Goal: Information Seeking & Learning: Learn about a topic

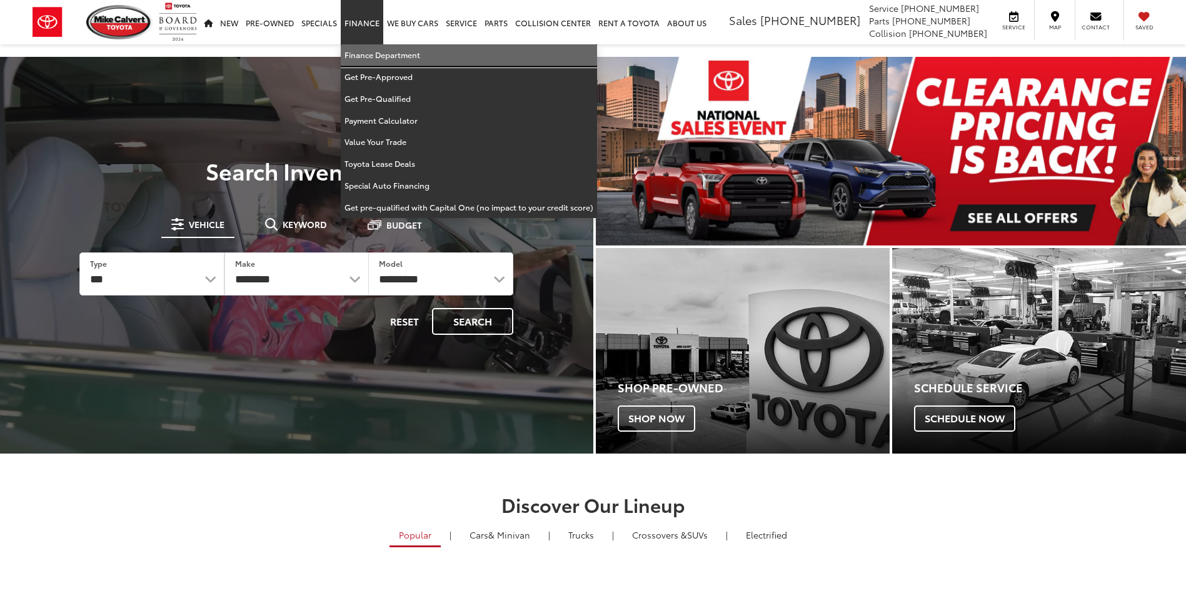
click at [364, 54] on link "Finance Department" at bounding box center [469, 55] width 256 height 22
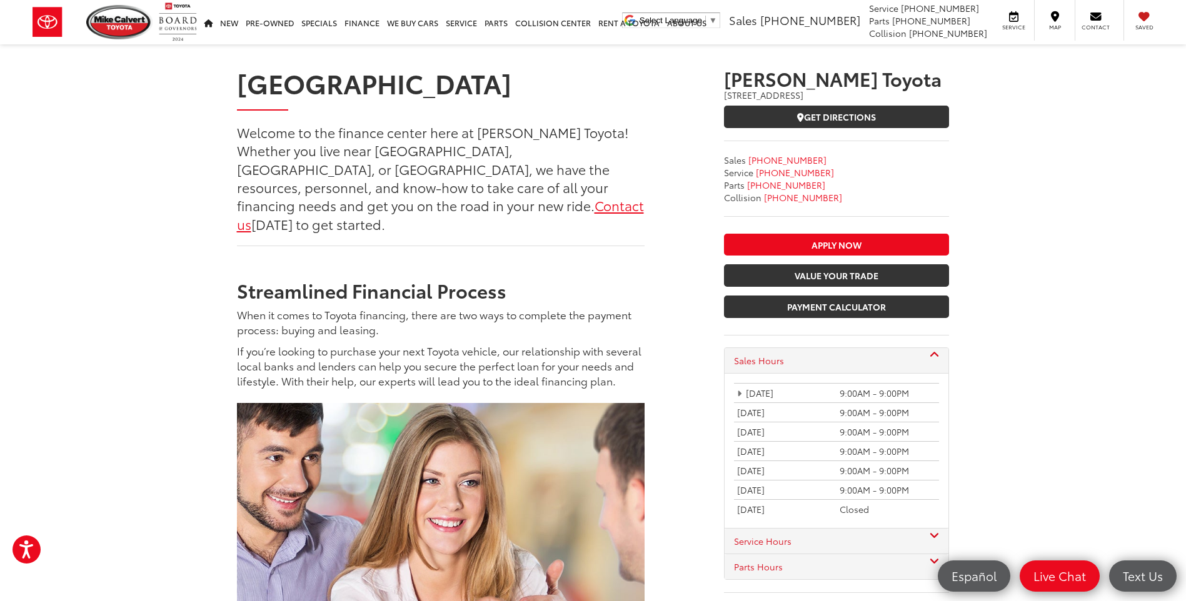
scroll to position [127, 0]
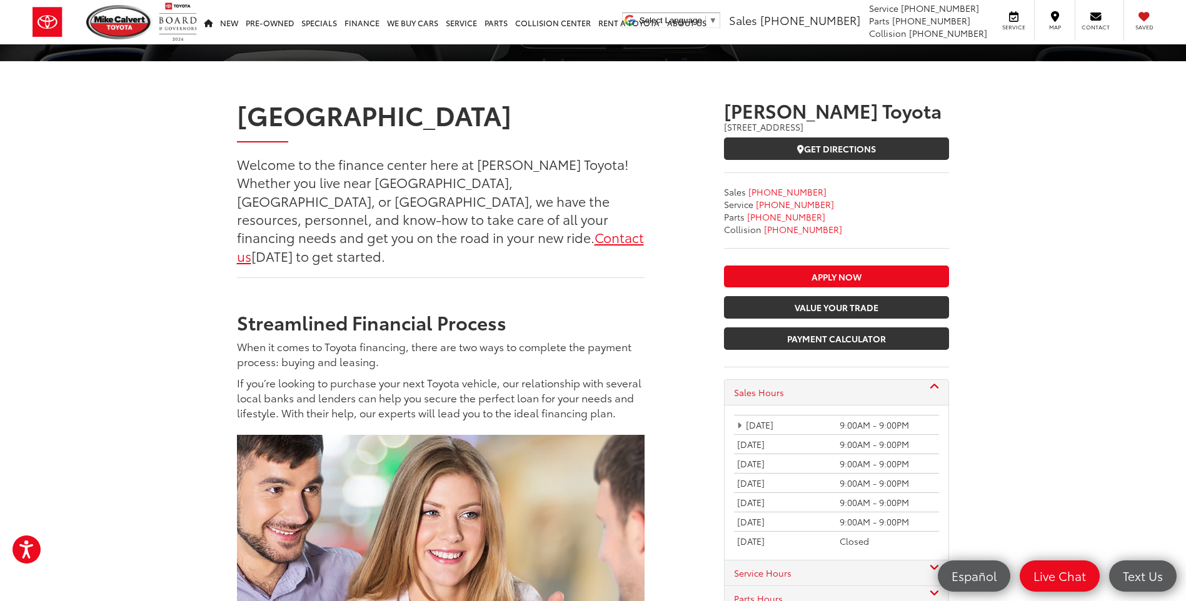
click at [261, 236] on link "Contact us" at bounding box center [440, 245] width 407 height 37
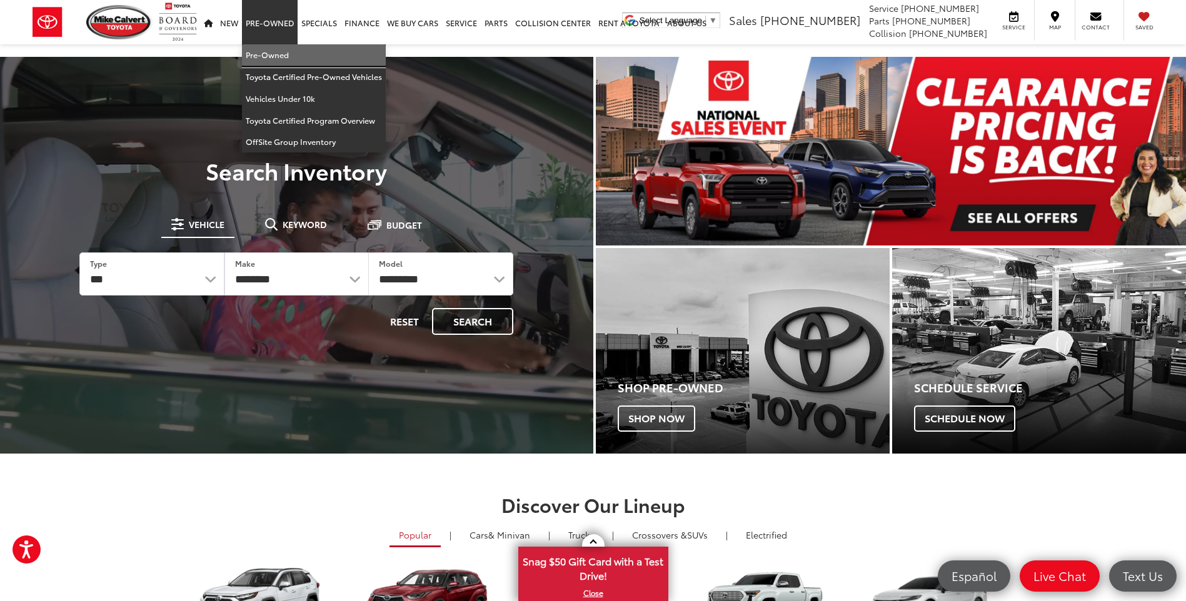
click at [272, 49] on link "Pre-Owned" at bounding box center [314, 55] width 144 height 22
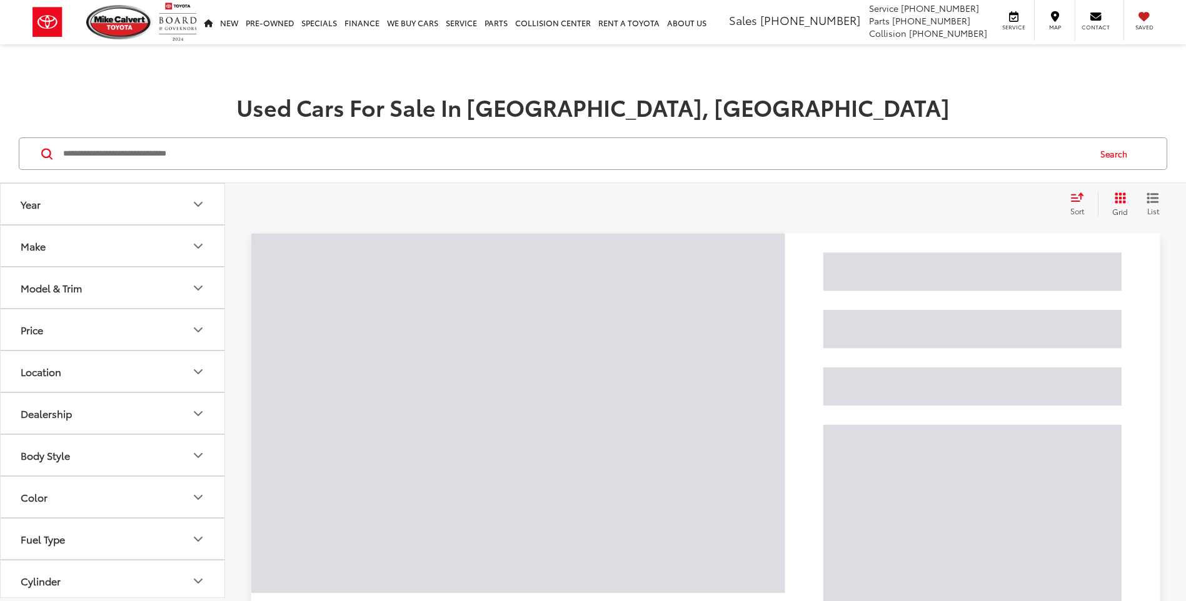
click at [172, 158] on input "Search by Make, Model, or Keyword" at bounding box center [575, 154] width 1026 height 30
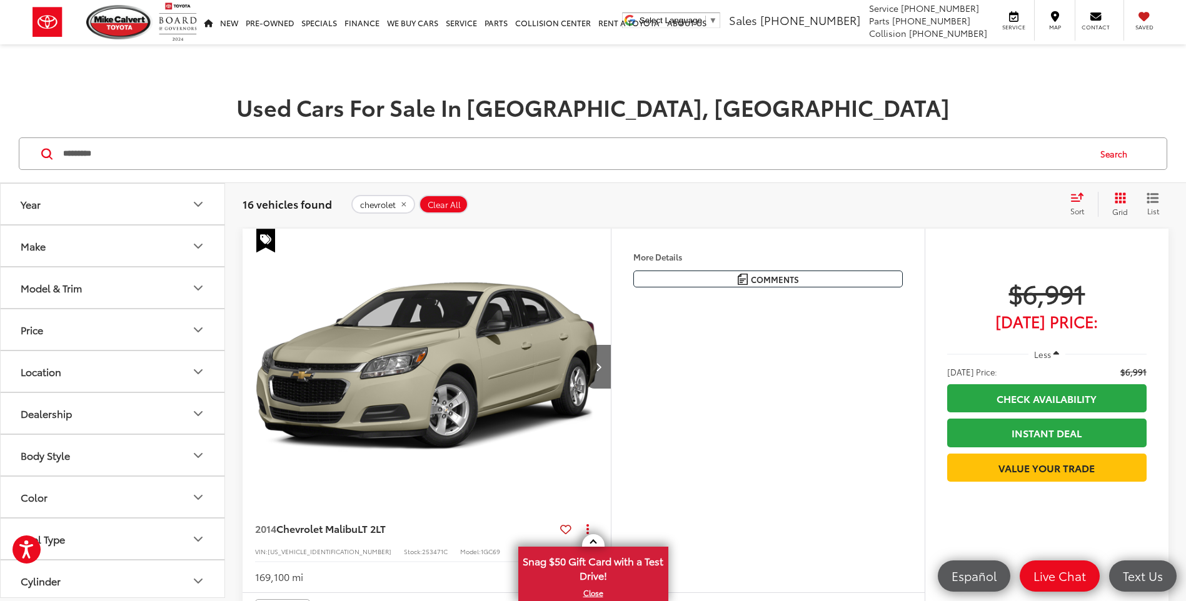
click at [1076, 196] on icon "Select sort value" at bounding box center [1077, 196] width 14 height 9
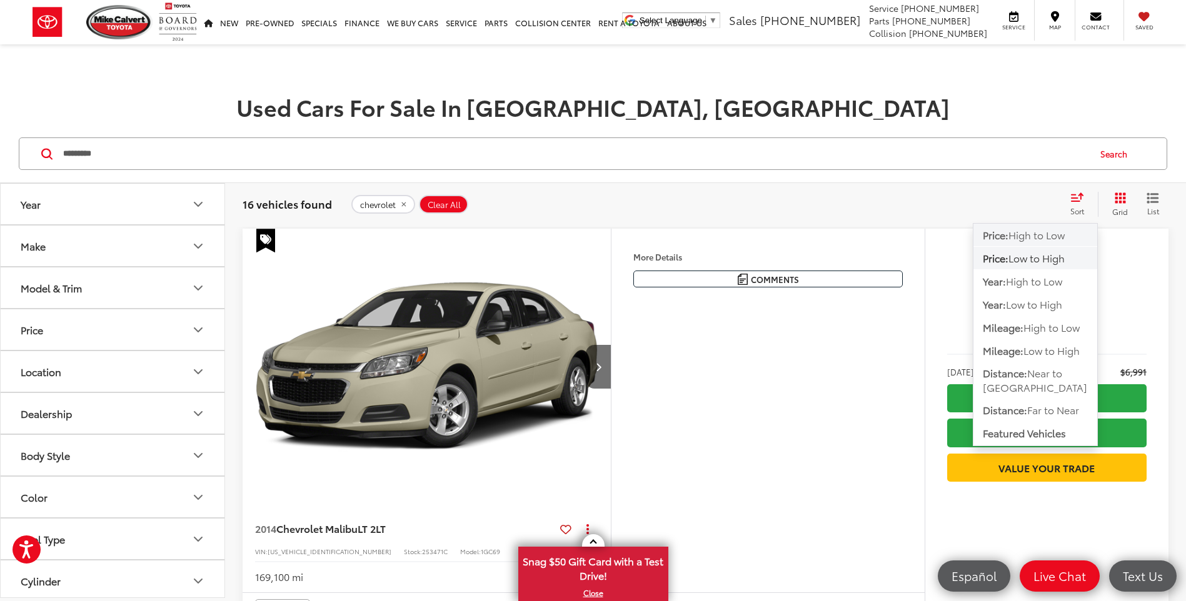
click at [1031, 239] on span "High to Low" at bounding box center [1036, 234] width 56 height 14
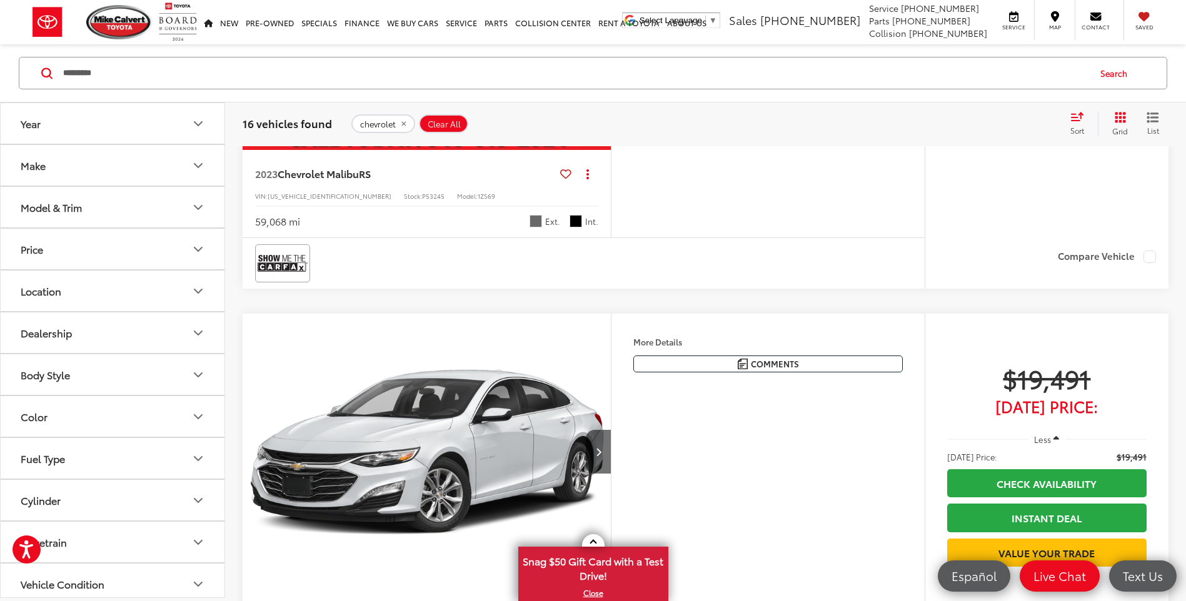
scroll to position [3125, 0]
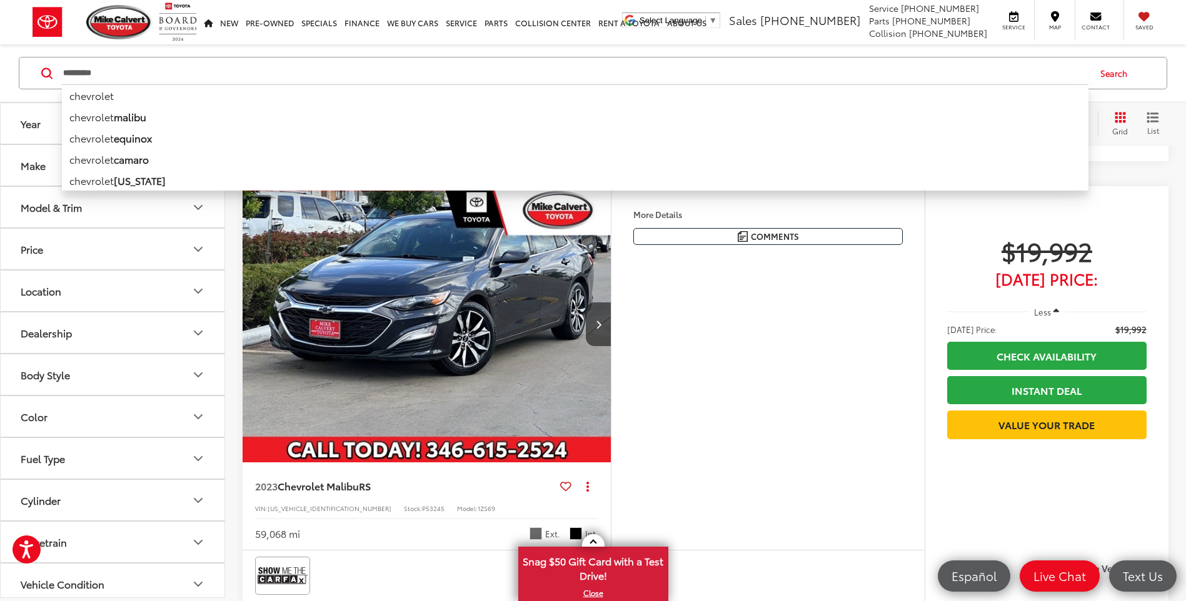
drag, startPoint x: 119, startPoint y: 74, endPoint x: -2, endPoint y: 65, distance: 122.2
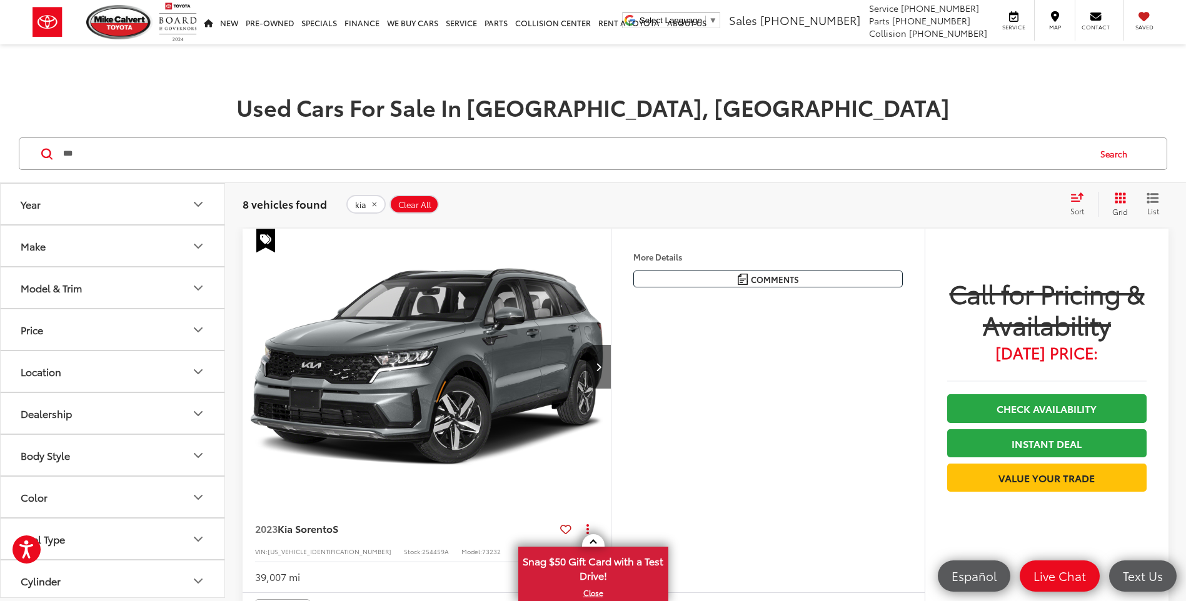
drag, startPoint x: 86, startPoint y: 153, endPoint x: -2, endPoint y: 122, distance: 93.5
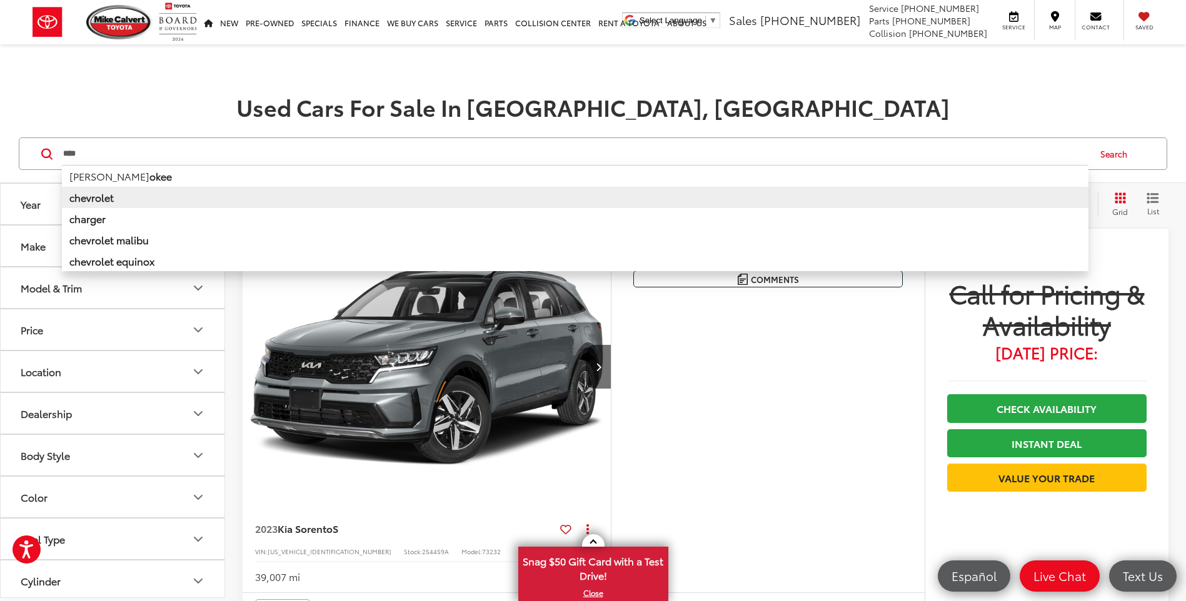
click at [152, 204] on li "chevrolet" at bounding box center [575, 197] width 1026 height 21
type input "*********"
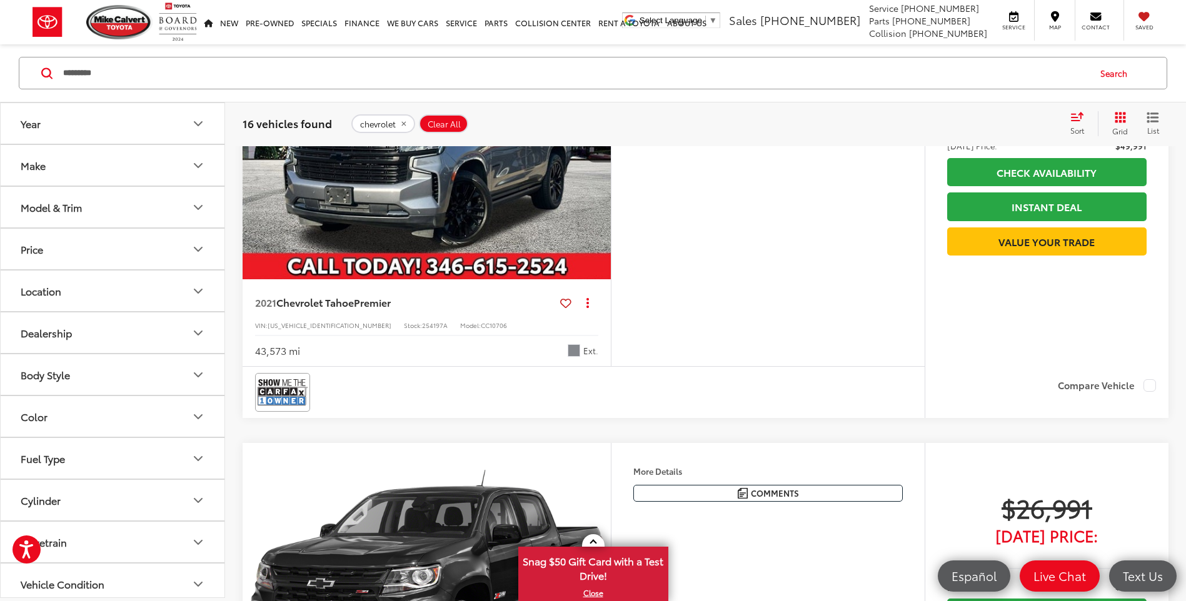
scroll to position [125, 0]
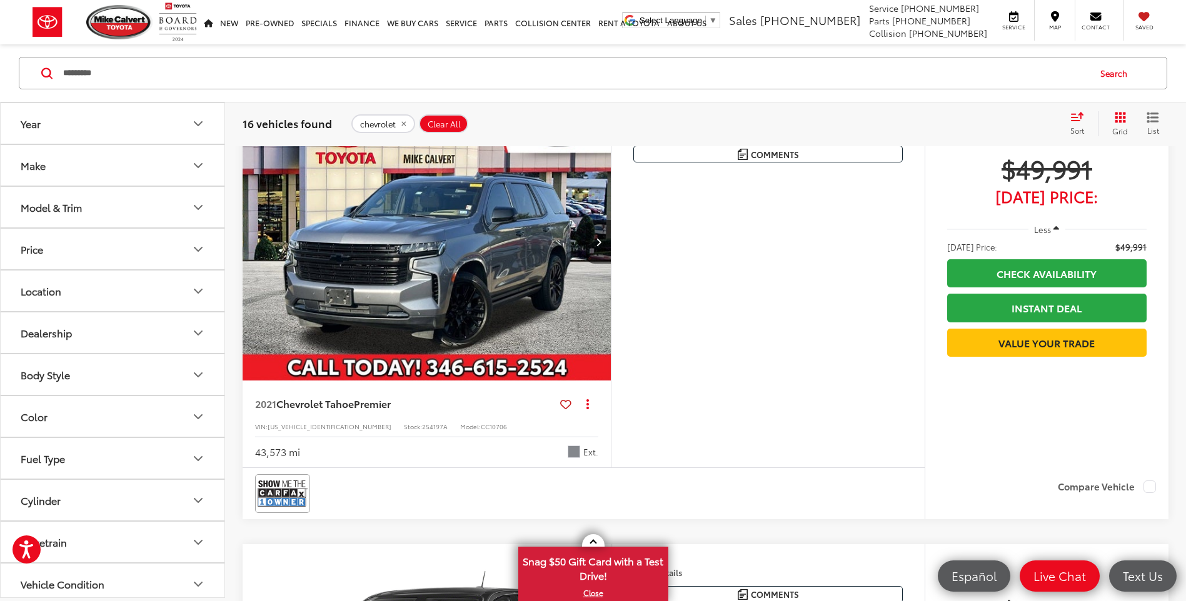
click at [502, 251] on img "2021 Chevrolet Tahoe Premier 0" at bounding box center [427, 242] width 370 height 277
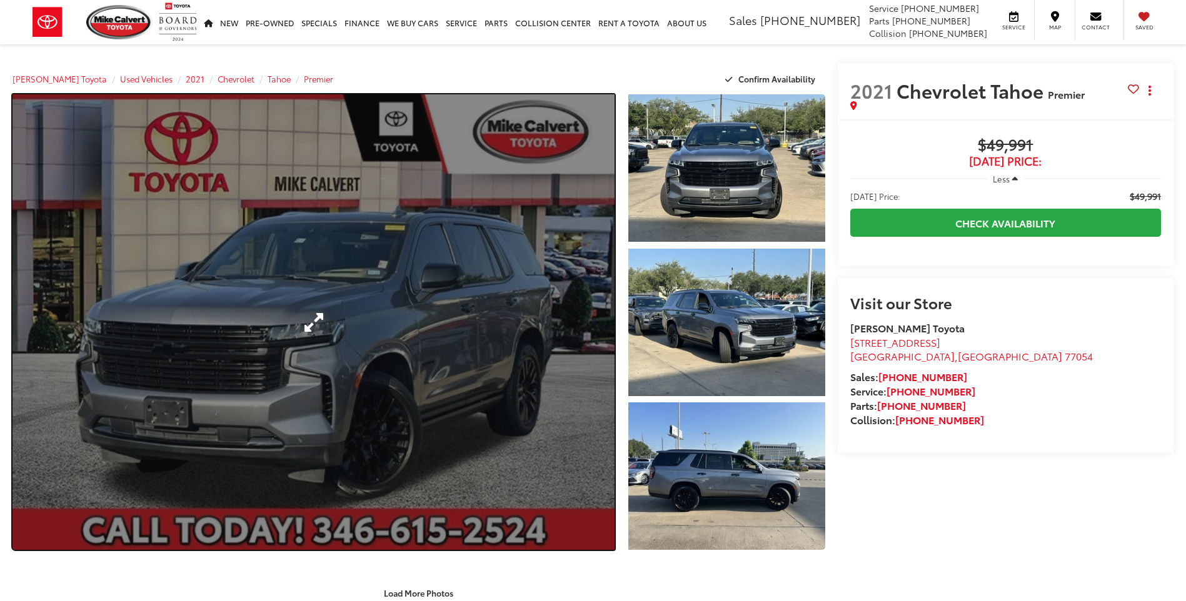
click at [449, 301] on link "Expand Photo 0" at bounding box center [313, 322] width 602 height 456
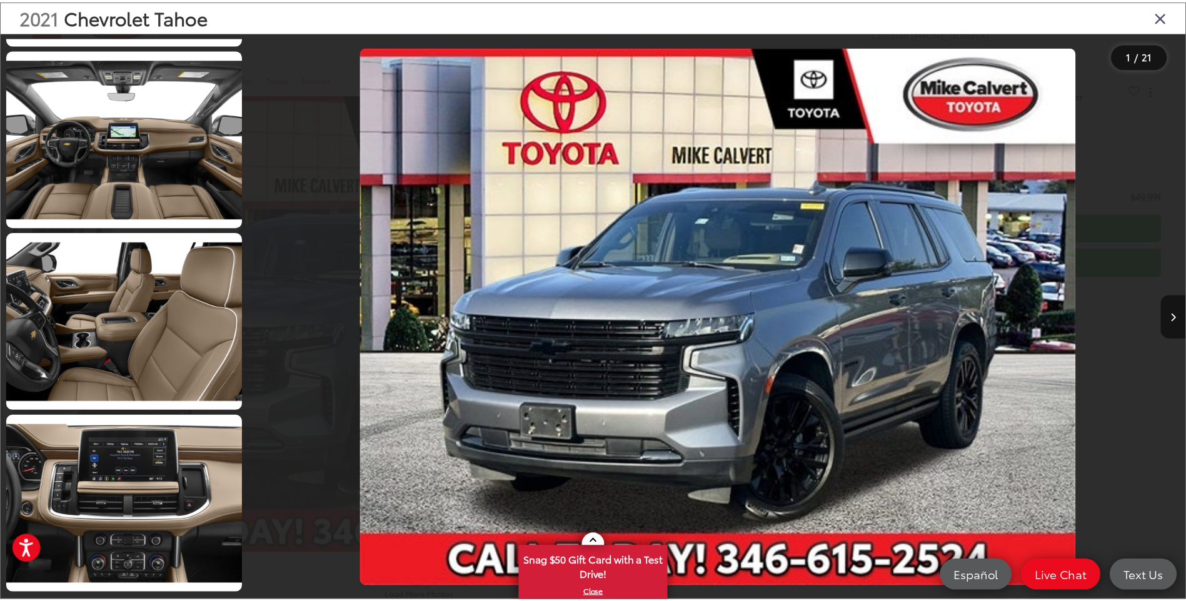
scroll to position [2625, 0]
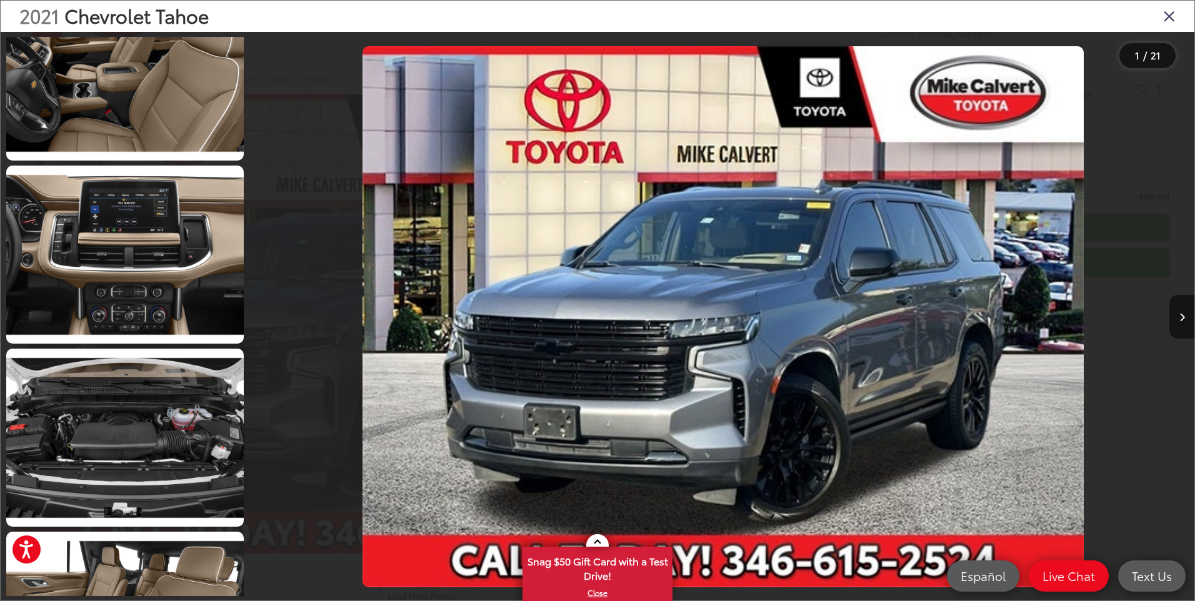
click at [1163, 13] on icon "Close gallery" at bounding box center [1169, 15] width 12 height 16
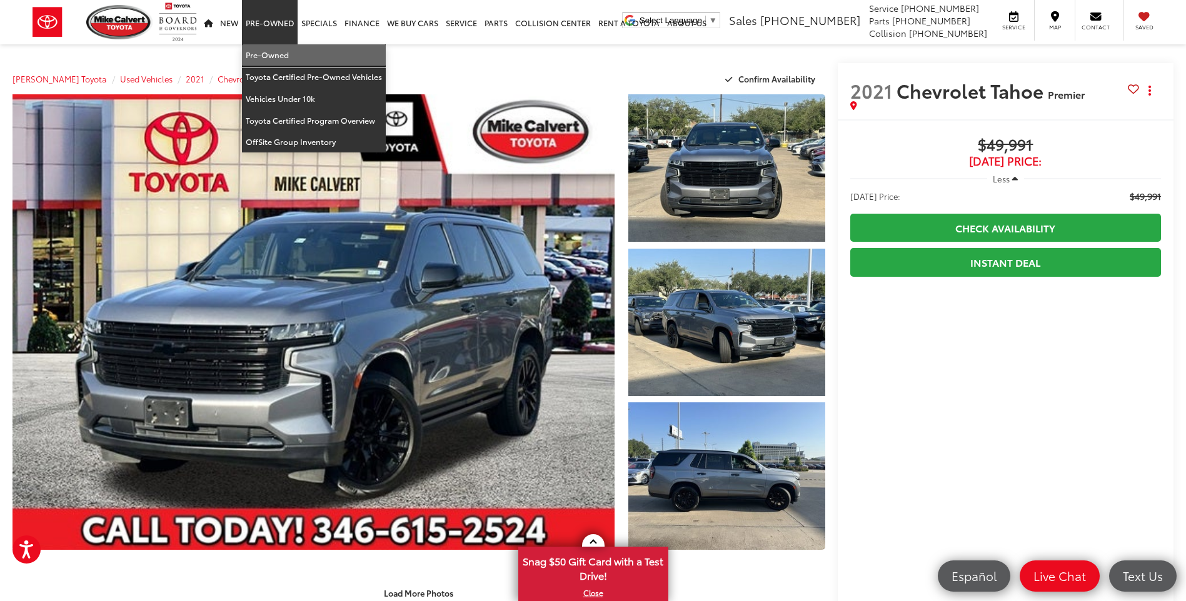
click at [274, 49] on link "Pre-Owned" at bounding box center [314, 55] width 144 height 22
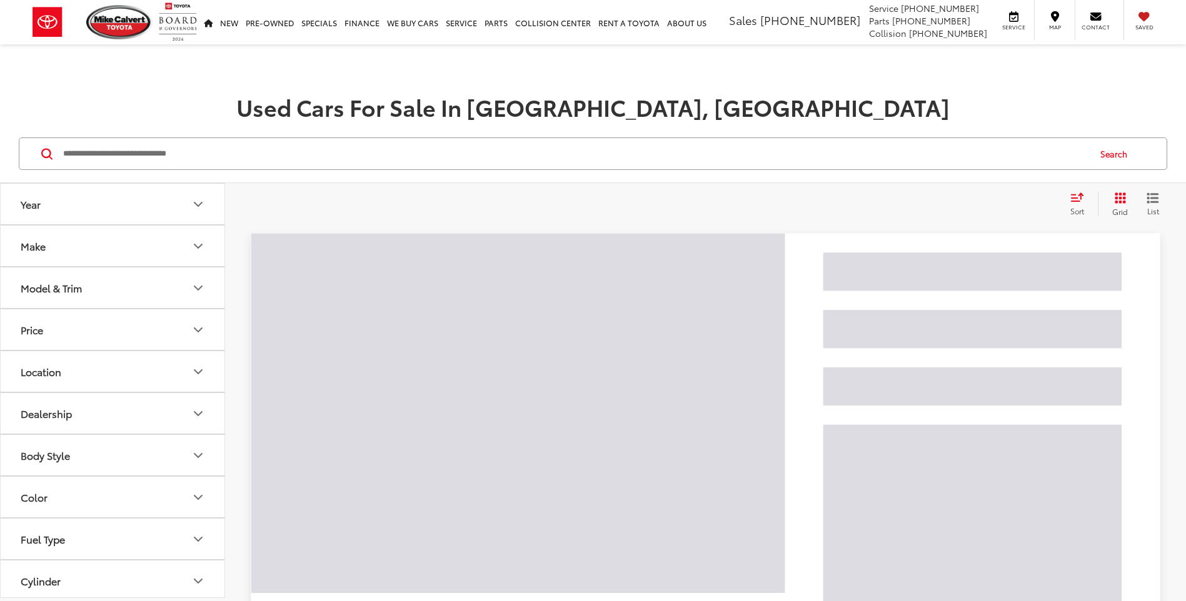
click at [109, 166] on input "Search by Make, Model, or Keyword" at bounding box center [575, 154] width 1026 height 30
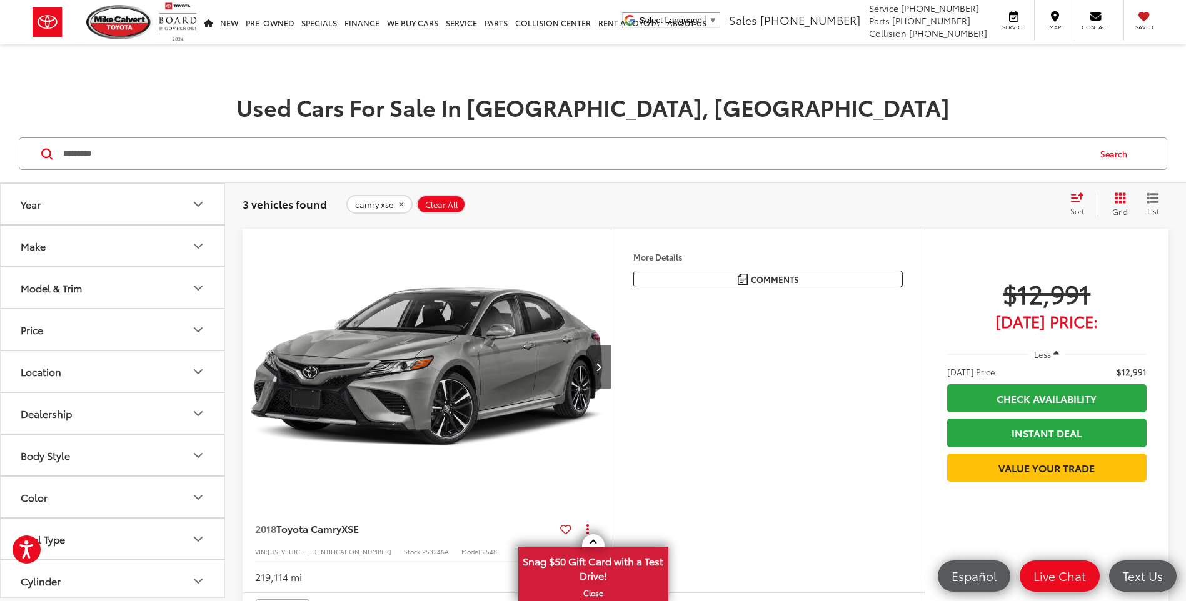
drag, startPoint x: 131, startPoint y: 156, endPoint x: -2, endPoint y: 145, distance: 133.6
paste input "Search by Make, Model, or Keyword"
type input "*******"
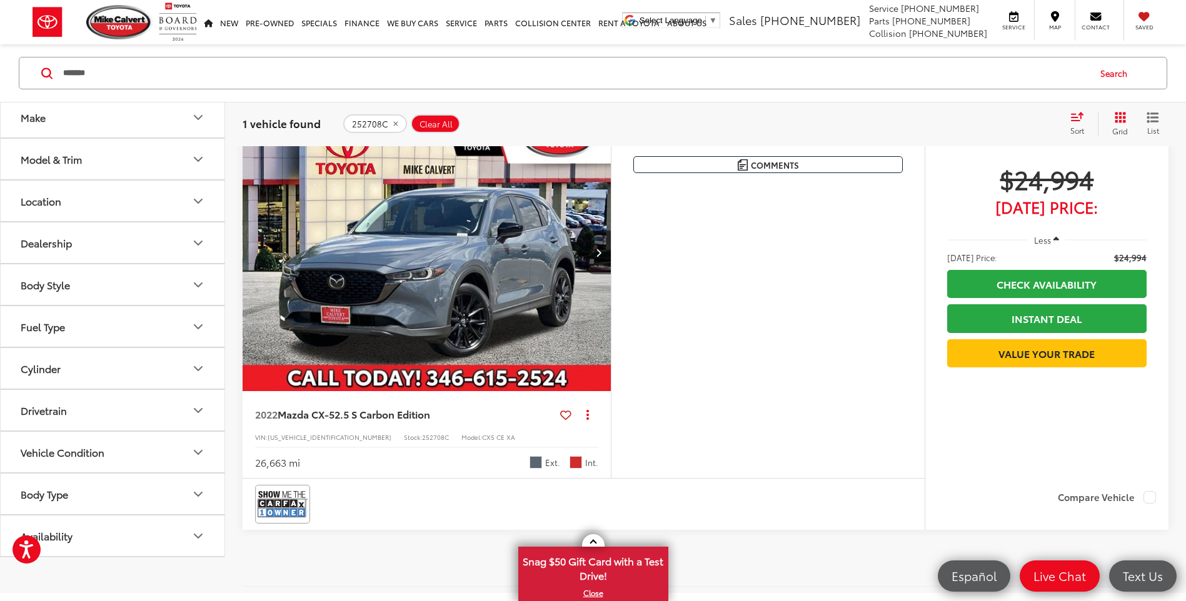
scroll to position [125, 0]
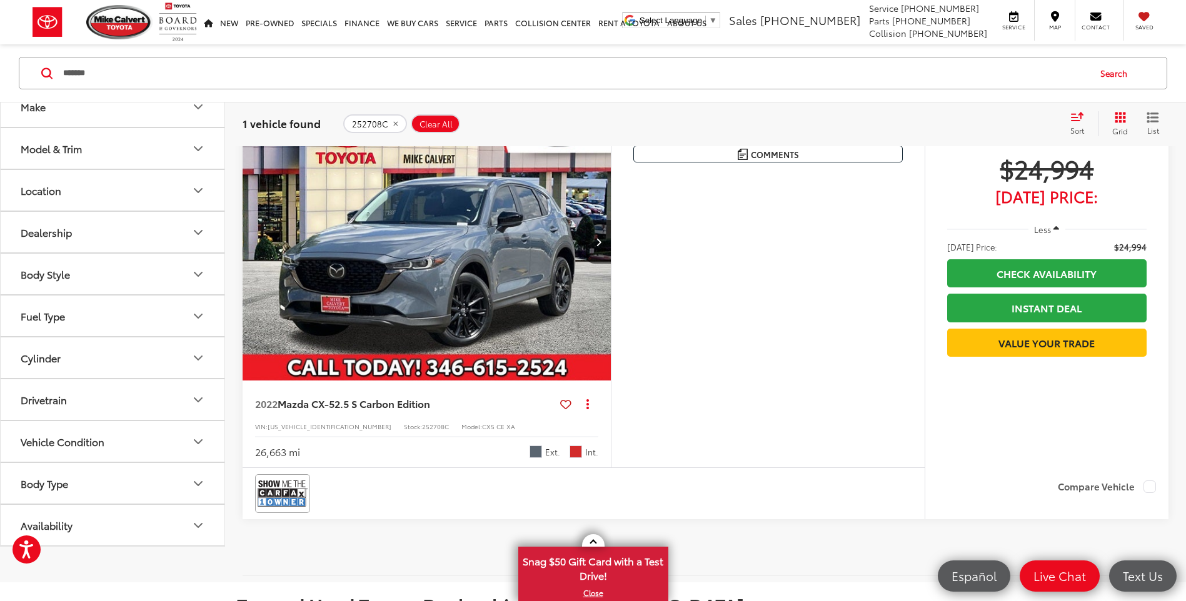
click at [466, 242] on img "2022 Mazda Mazda CX-5 2.5 S Carbon Edition 0" at bounding box center [427, 242] width 370 height 277
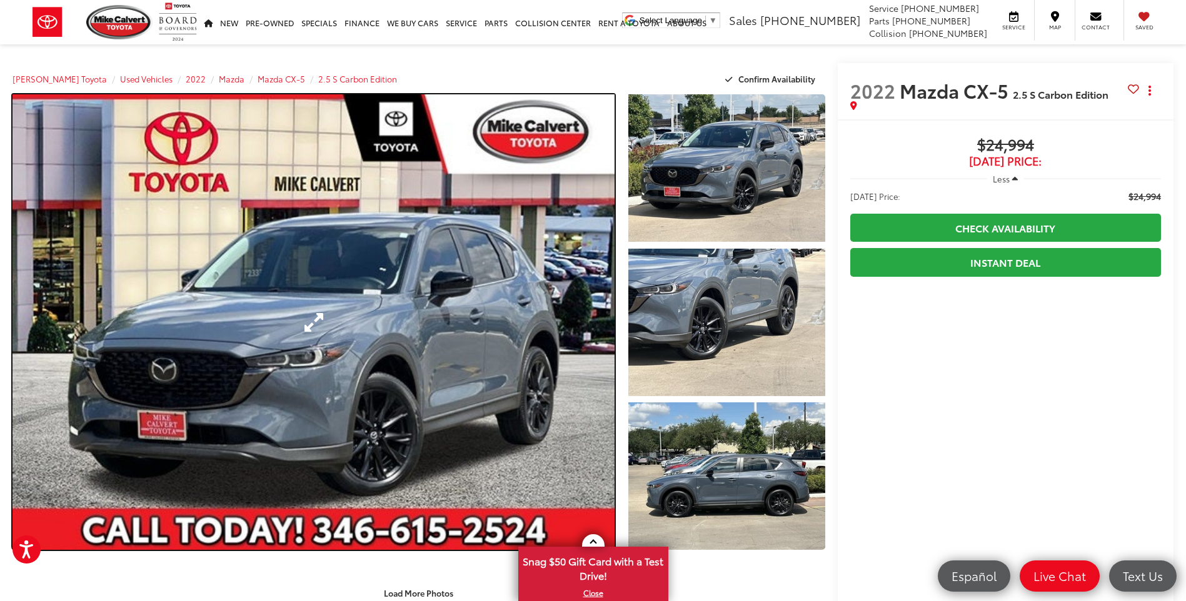
drag, startPoint x: 352, startPoint y: 296, endPoint x: 557, endPoint y: 261, distance: 207.8
click at [352, 296] on link "Expand Photo 0" at bounding box center [313, 322] width 602 height 456
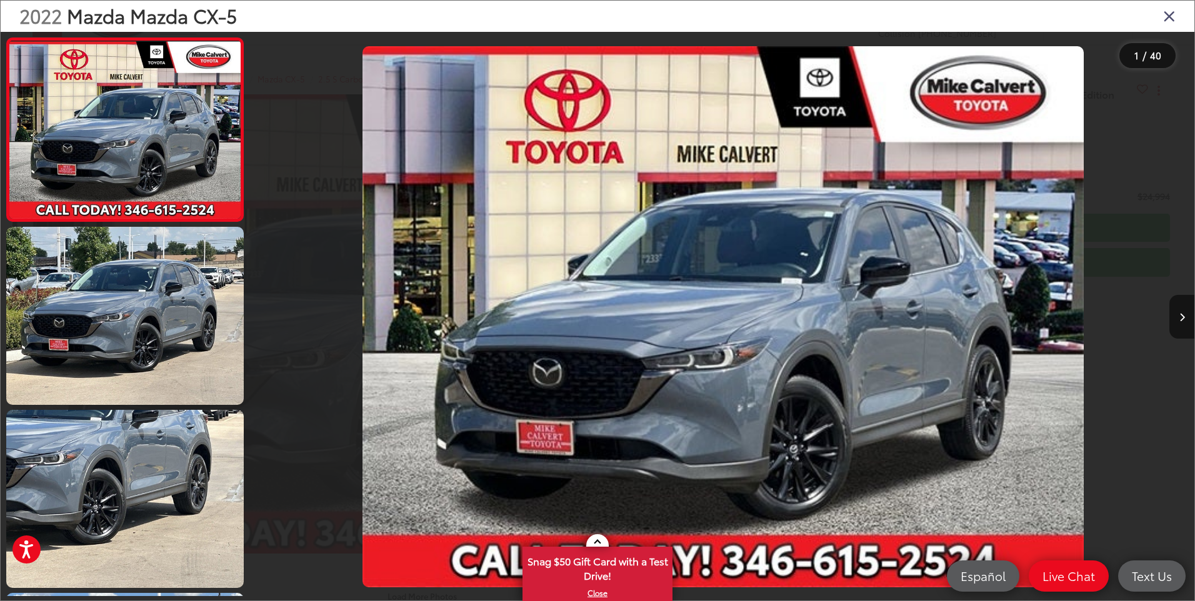
click at [1160, 21] on div "2022 Mazda Mazda CX-5" at bounding box center [598, 16] width 1194 height 31
click at [1166, 18] on icon "Close gallery" at bounding box center [1169, 15] width 12 height 16
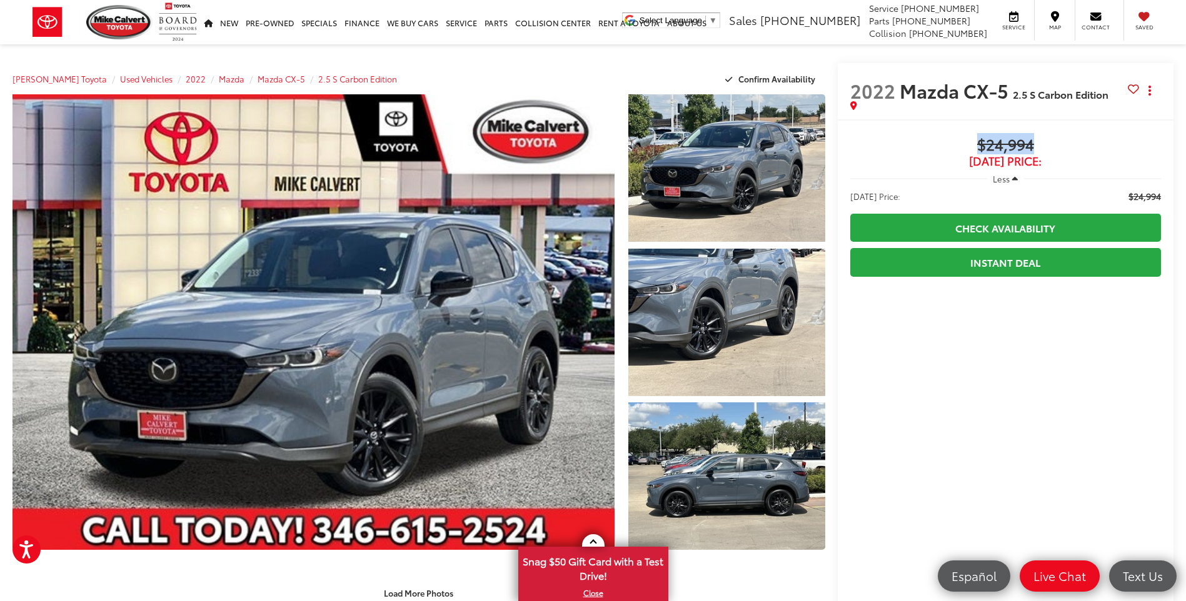
drag, startPoint x: 976, startPoint y: 147, endPoint x: 1040, endPoint y: 144, distance: 63.8
click at [1040, 144] on span "$24,994" at bounding box center [1005, 145] width 311 height 19
copy span "$24,994"
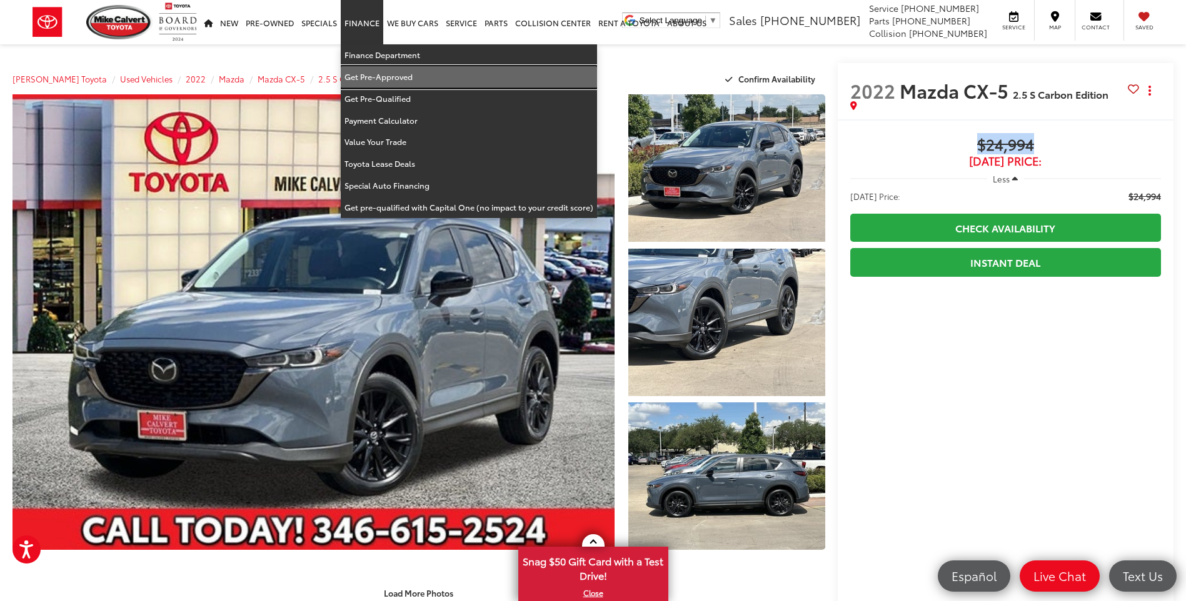
click at [372, 72] on link "Get Pre-Approved" at bounding box center [469, 77] width 256 height 22
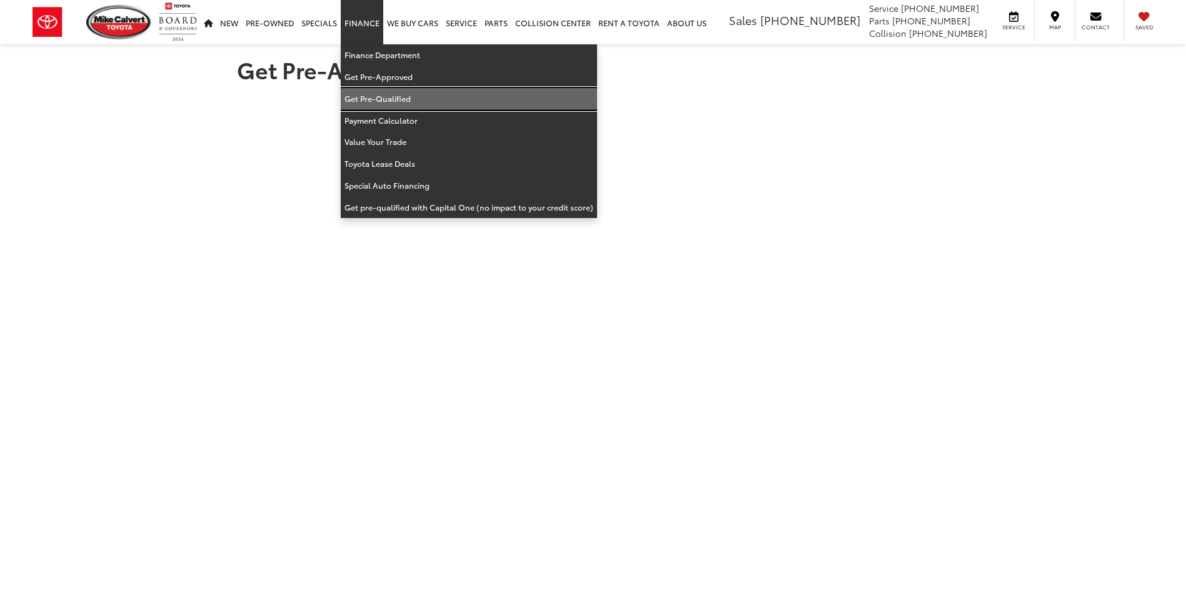
click at [372, 96] on link "Get Pre-Qualified" at bounding box center [469, 99] width 256 height 22
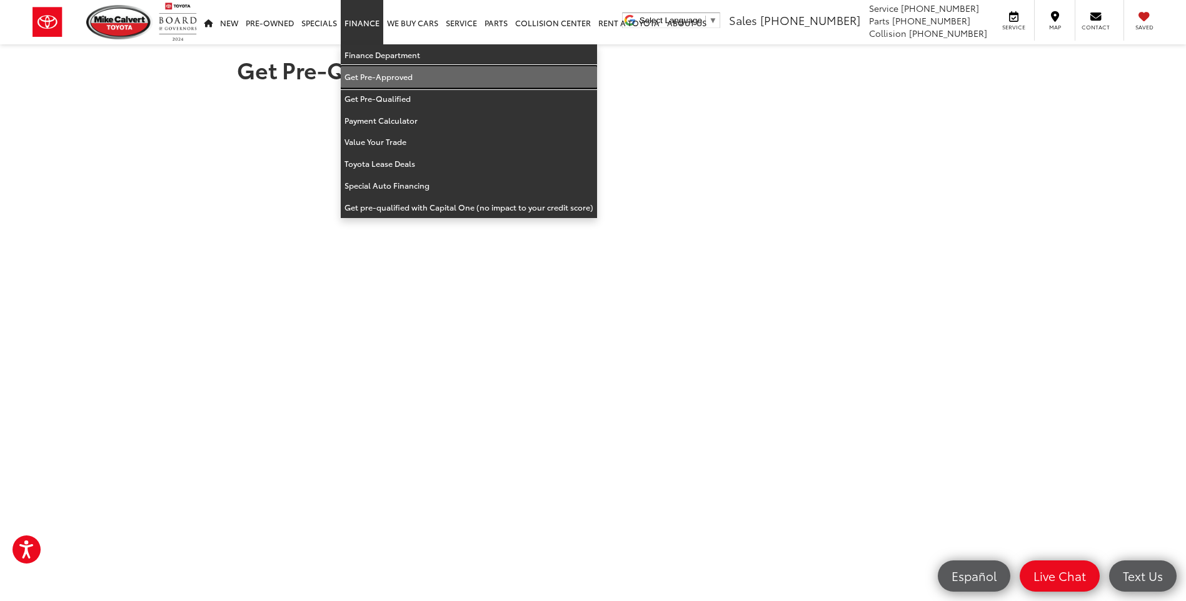
click at [367, 71] on link "Get Pre-Approved" at bounding box center [469, 77] width 256 height 22
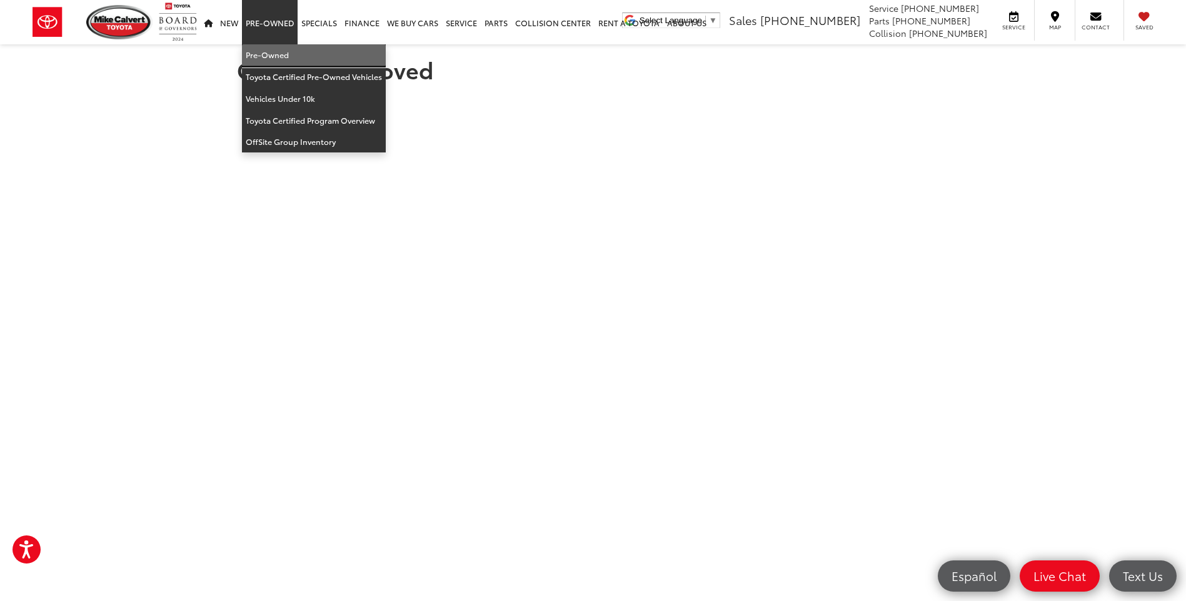
click at [275, 50] on link "Pre-Owned" at bounding box center [314, 55] width 144 height 22
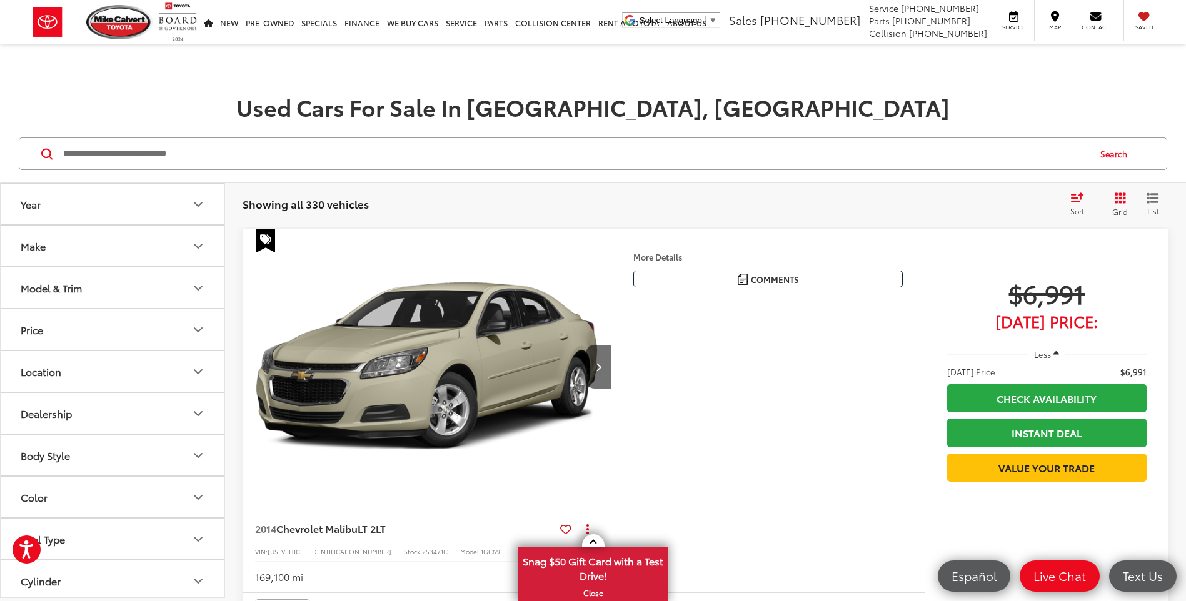
click at [109, 152] on input "Search by Make, Model, or Keyword" at bounding box center [575, 154] width 1026 height 30
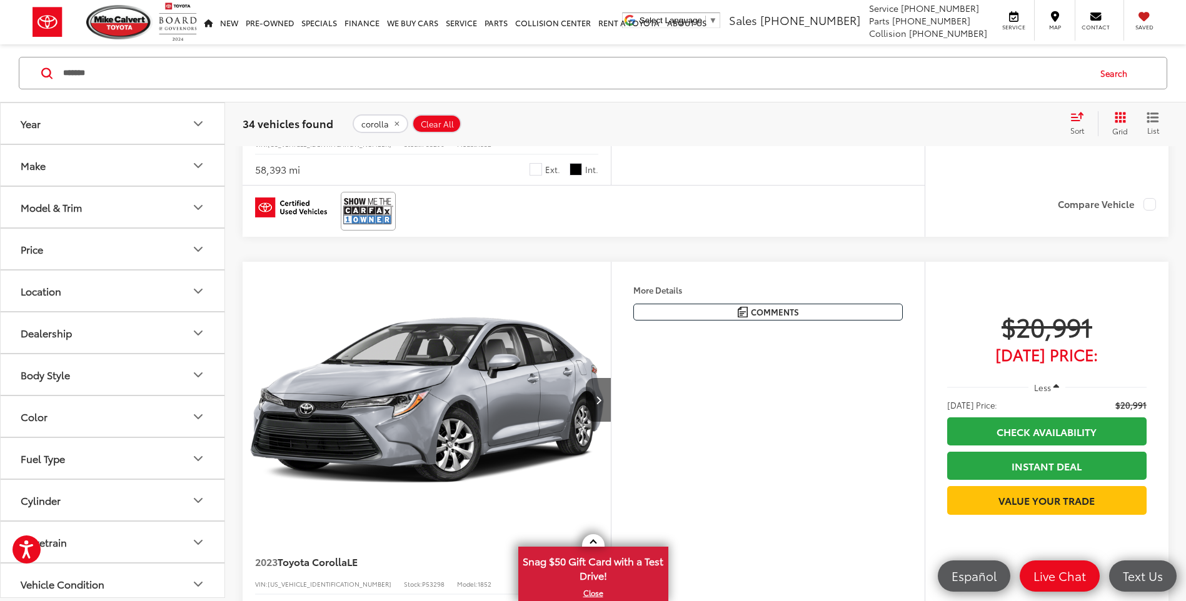
scroll to position [3187, 0]
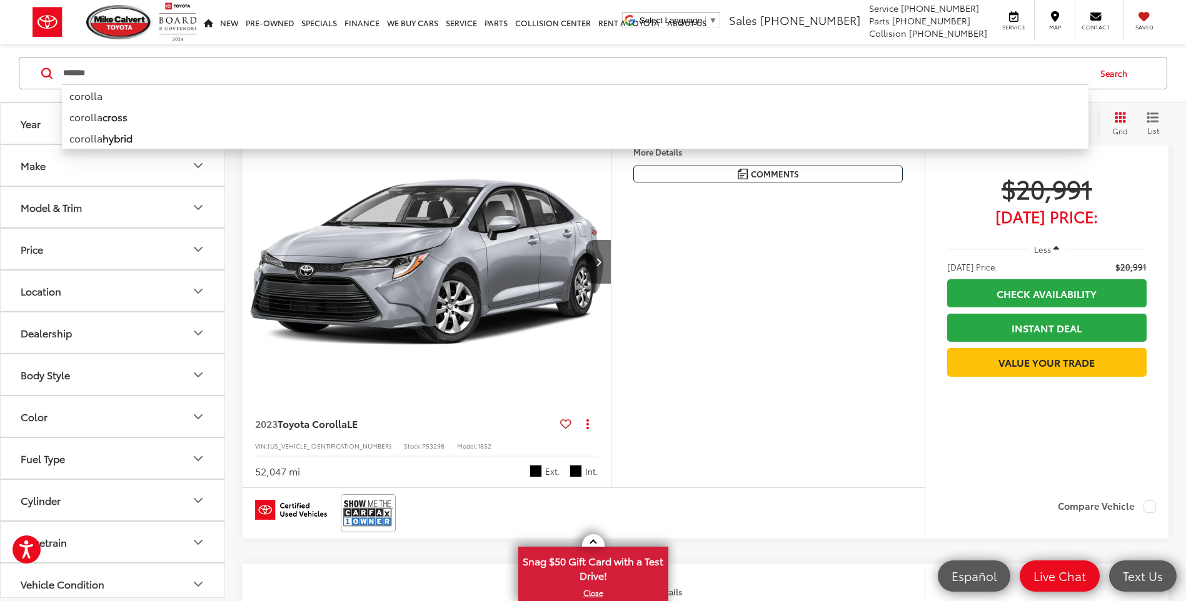
drag, startPoint x: 115, startPoint y: 69, endPoint x: -2, endPoint y: 73, distance: 117.5
type input "*"
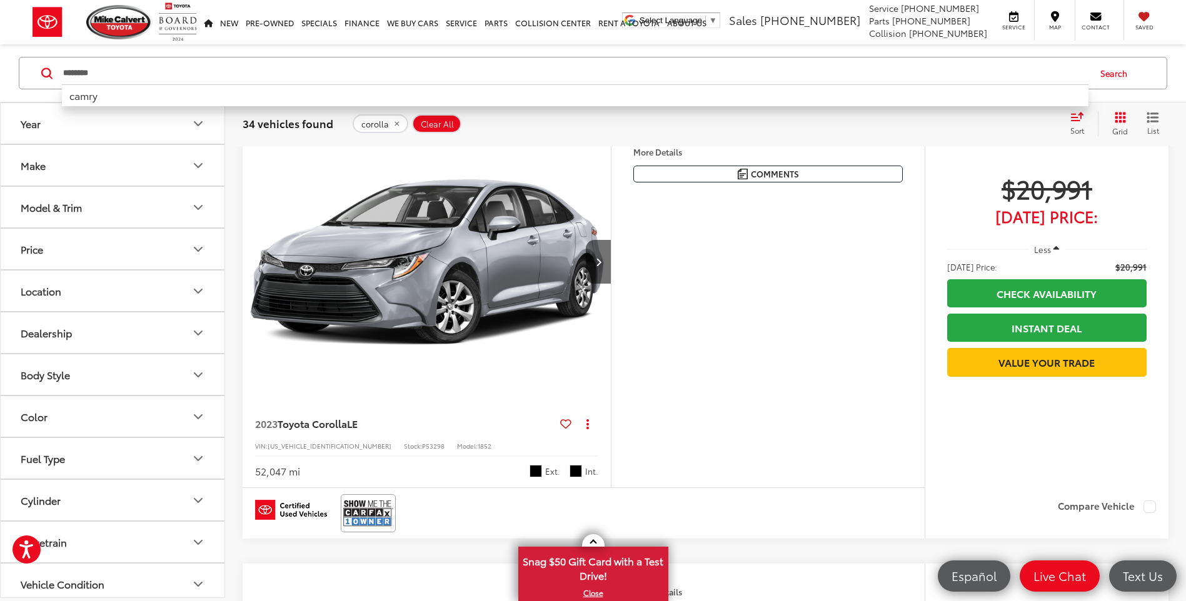
type input "********"
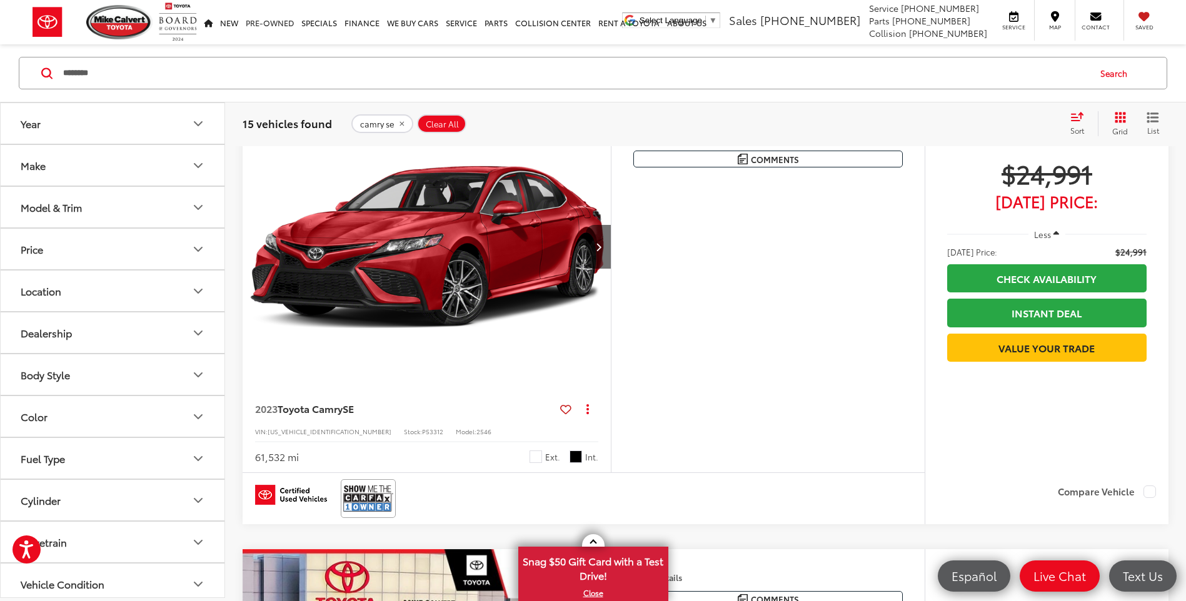
scroll to position [1000, 0]
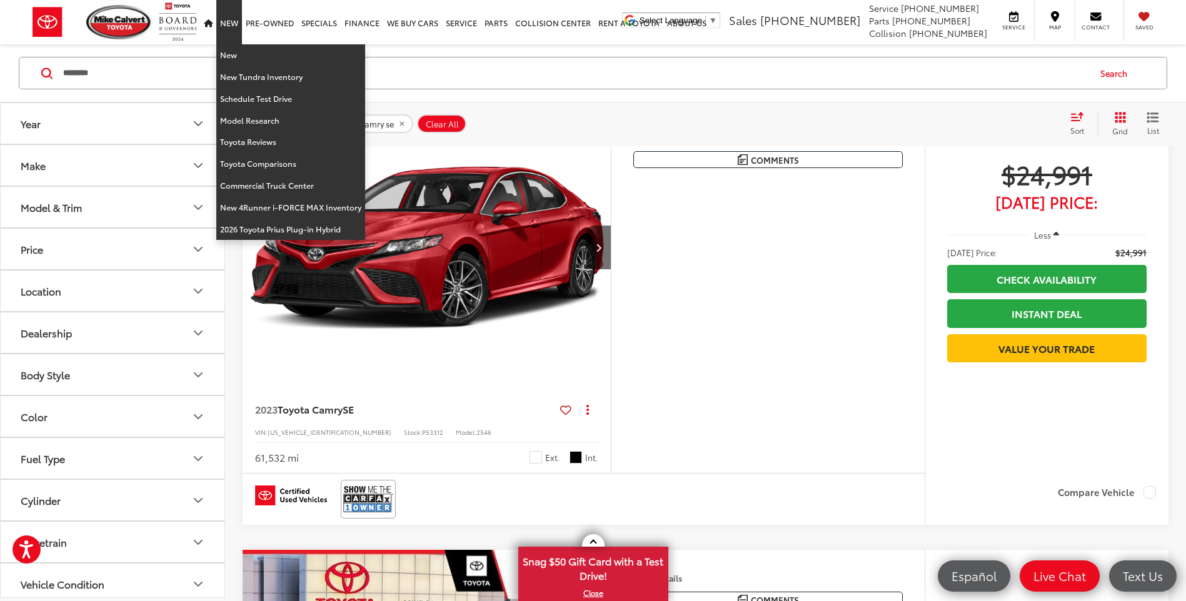
click at [226, 20] on link "New" at bounding box center [229, 22] width 26 height 44
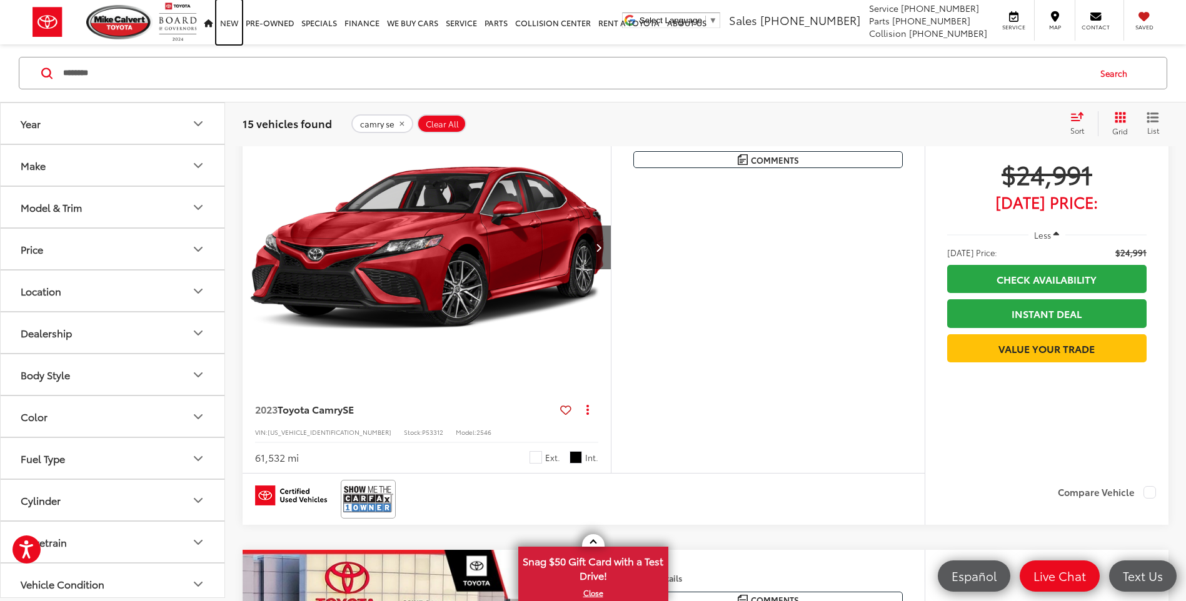
click at [231, 26] on link "New" at bounding box center [229, 22] width 26 height 44
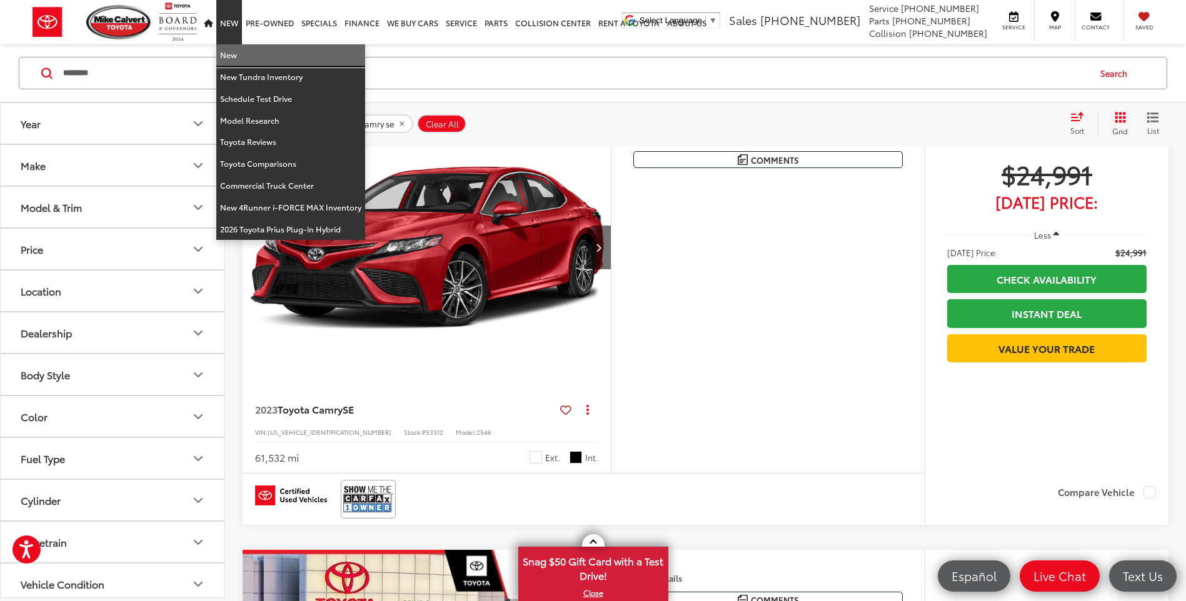
click at [232, 57] on link "New" at bounding box center [290, 55] width 149 height 22
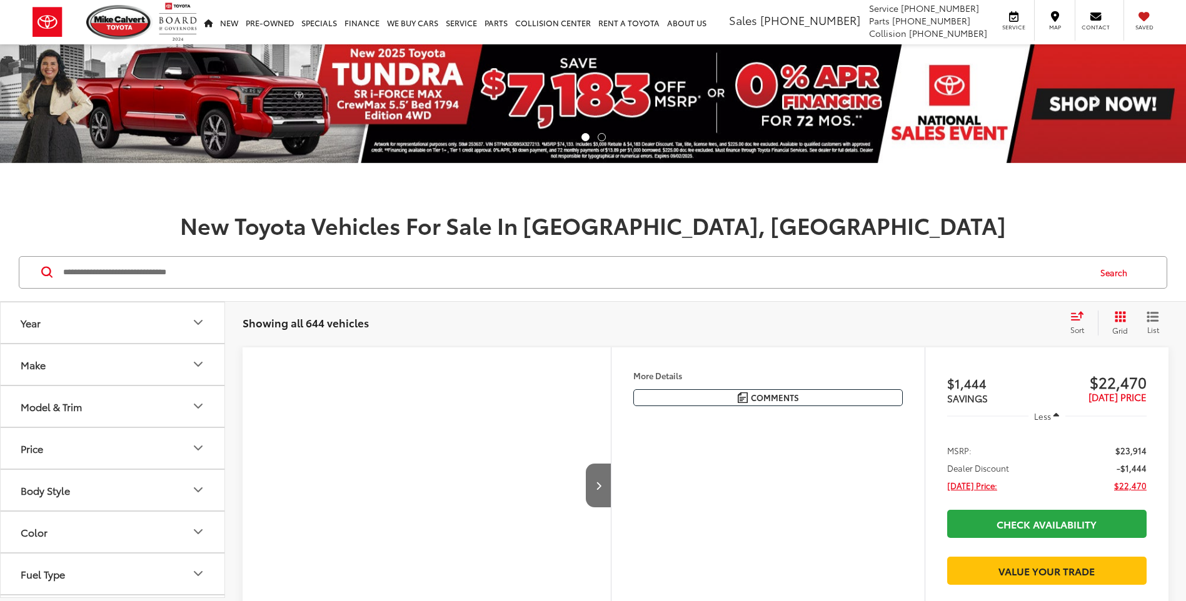
click at [89, 274] on input "Search by Make, Model, or Keyword" at bounding box center [575, 272] width 1026 height 30
click at [92, 273] on input "Search by Make, Model, or Keyword" at bounding box center [575, 272] width 1026 height 30
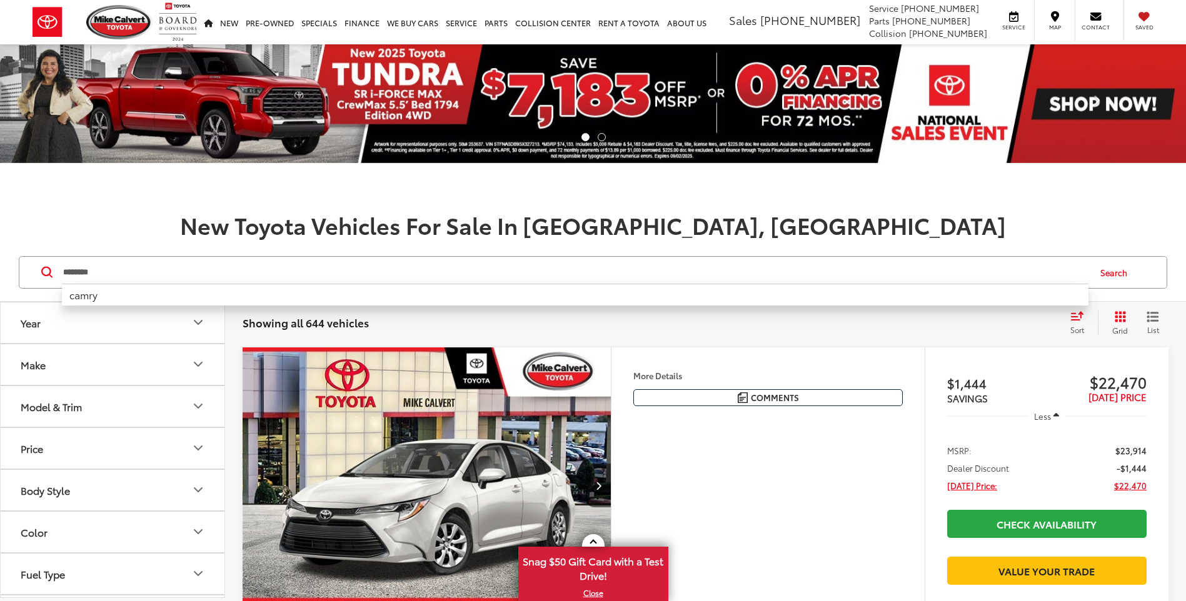
type input "********"
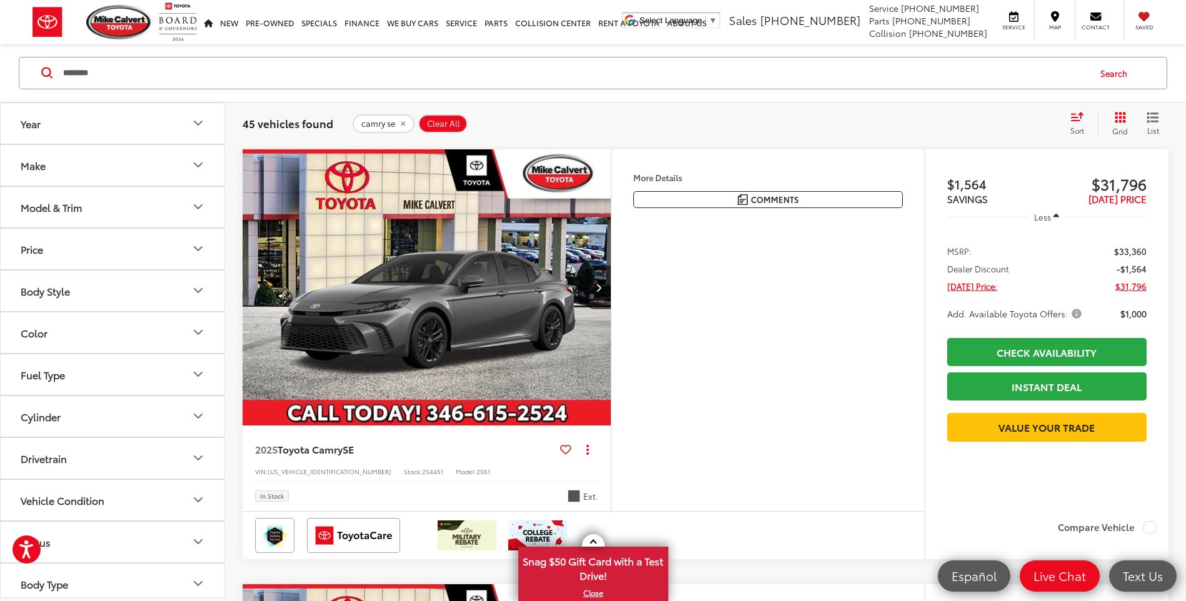
scroll to position [2375, 0]
click at [379, 259] on img "2025 Toyota Camry SE 0" at bounding box center [427, 287] width 370 height 277
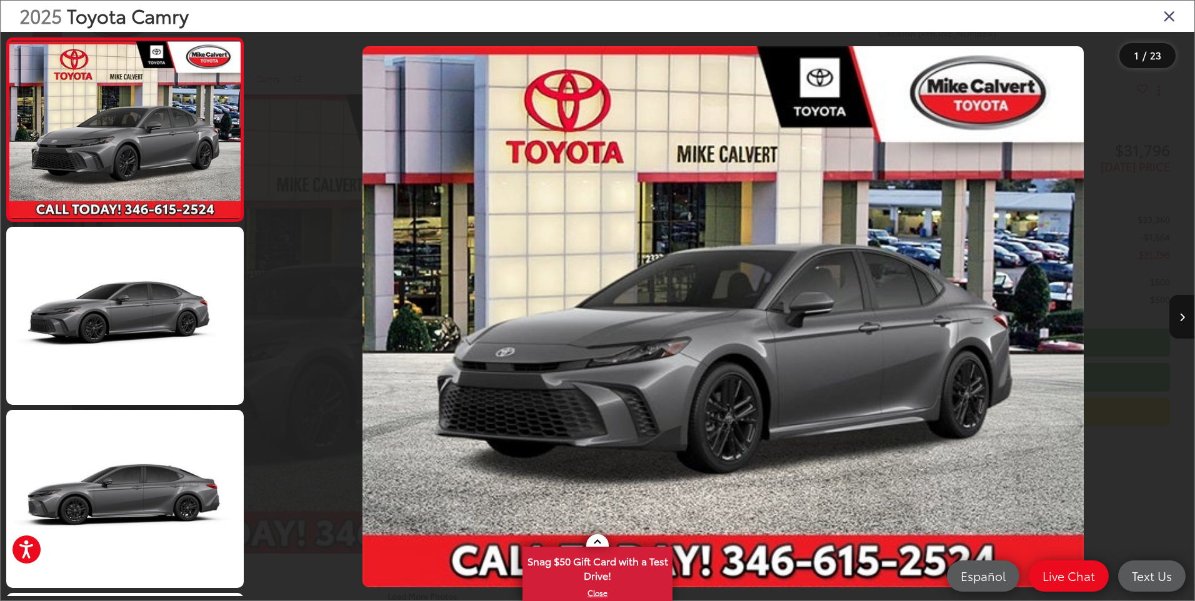
click at [1173, 14] on icon "Close gallery" at bounding box center [1169, 15] width 12 height 16
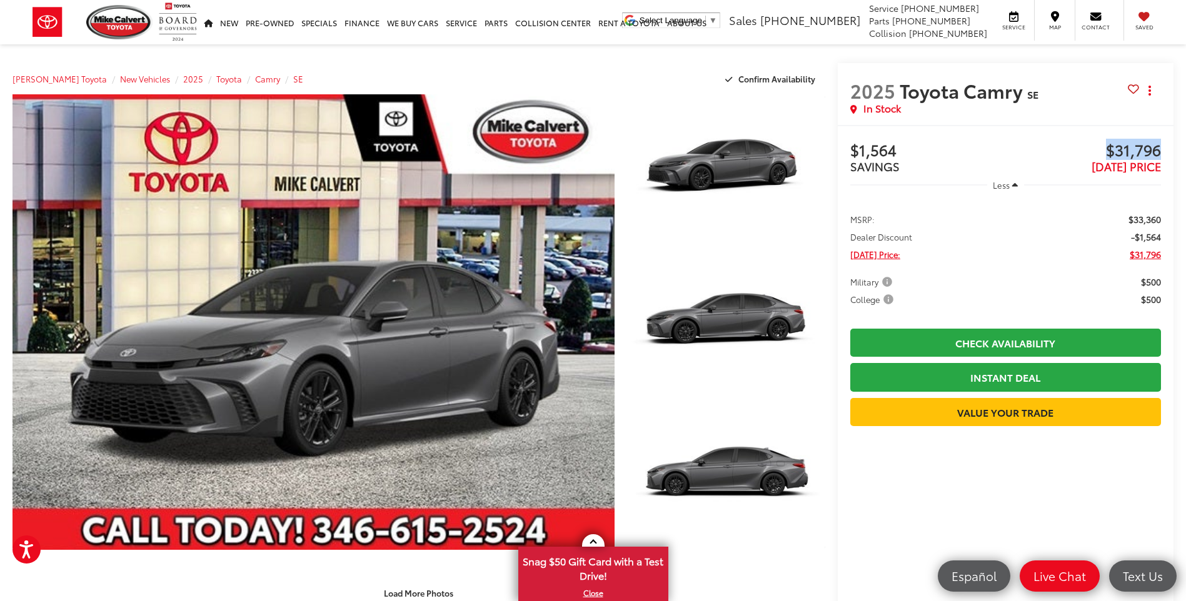
drag, startPoint x: 1102, startPoint y: 146, endPoint x: 1167, endPoint y: 144, distance: 65.6
copy span "$31,796"
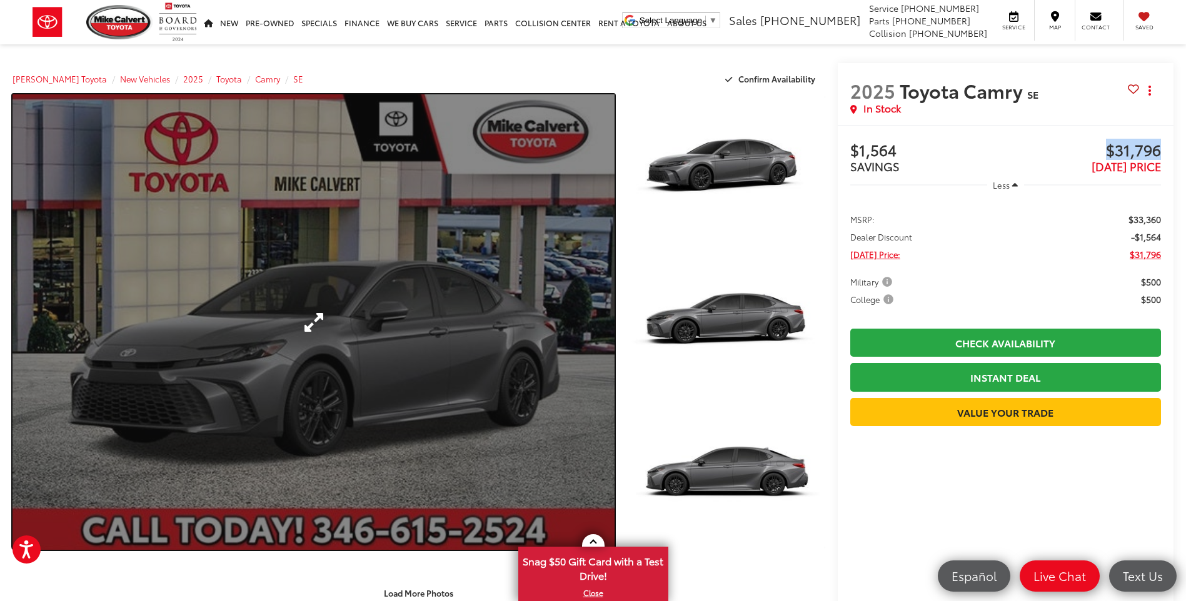
click at [482, 272] on link "Expand Photo 0" at bounding box center [313, 322] width 602 height 456
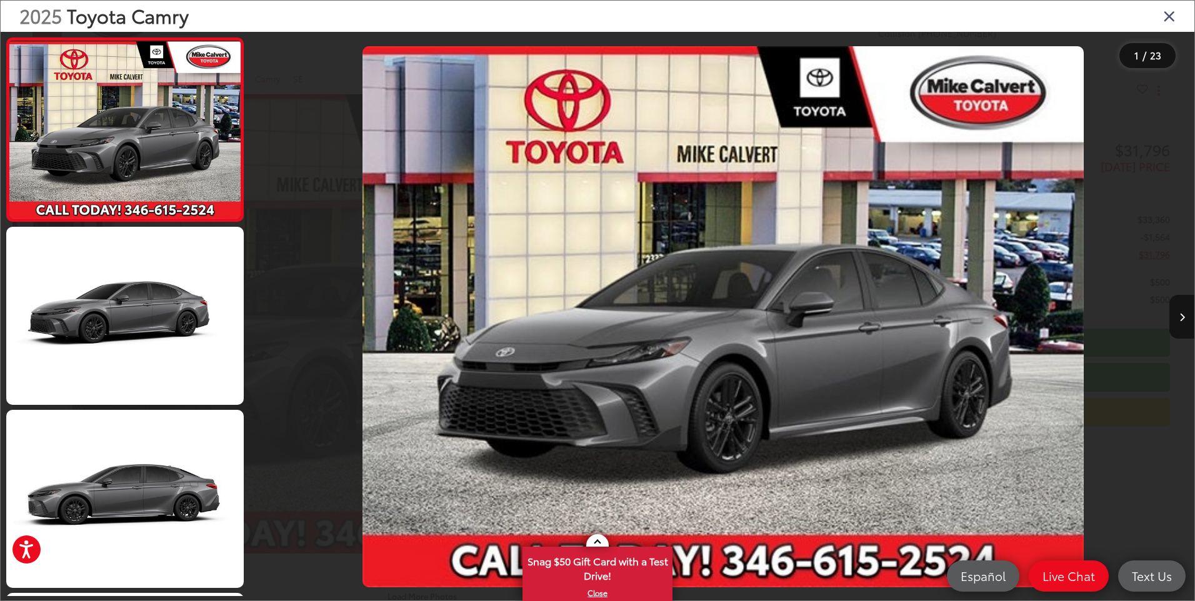
click at [1167, 13] on icon "Close gallery" at bounding box center [1169, 15] width 12 height 16
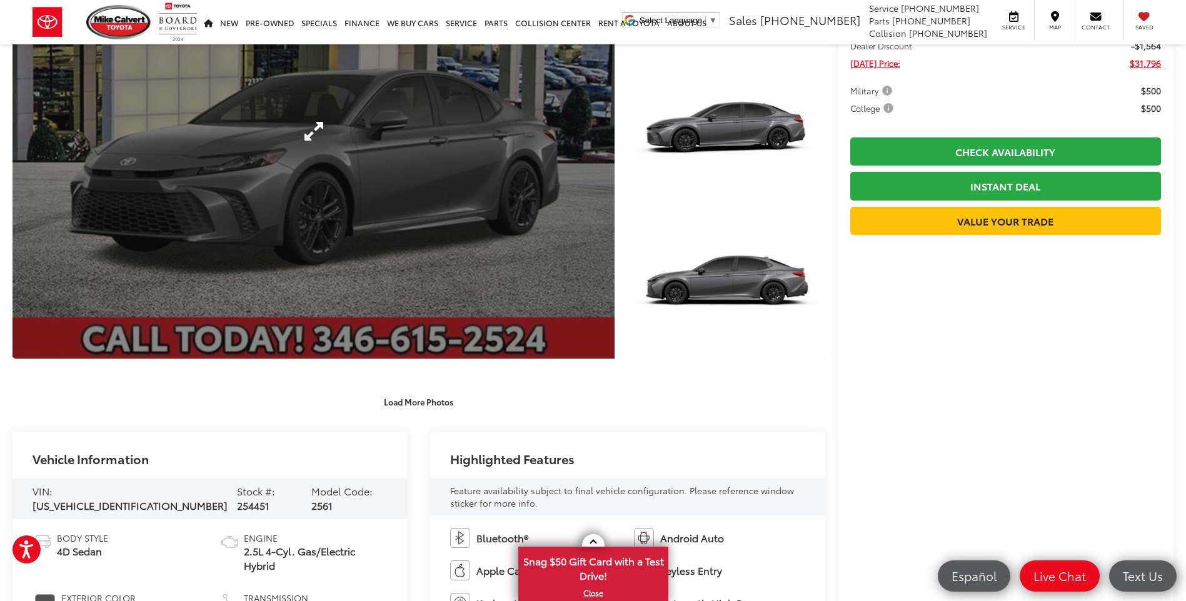
scroll to position [375, 0]
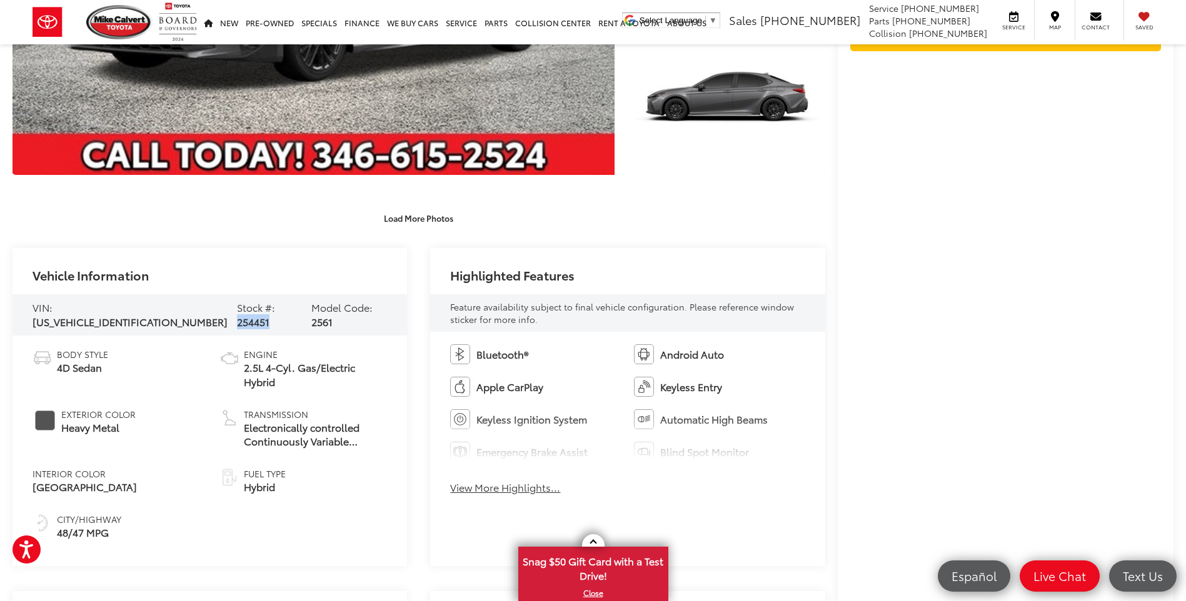
drag, startPoint x: 241, startPoint y: 314, endPoint x: 208, endPoint y: 313, distance: 32.5
click at [237, 314] on span "254451" at bounding box center [253, 321] width 32 height 14
copy span "254451"
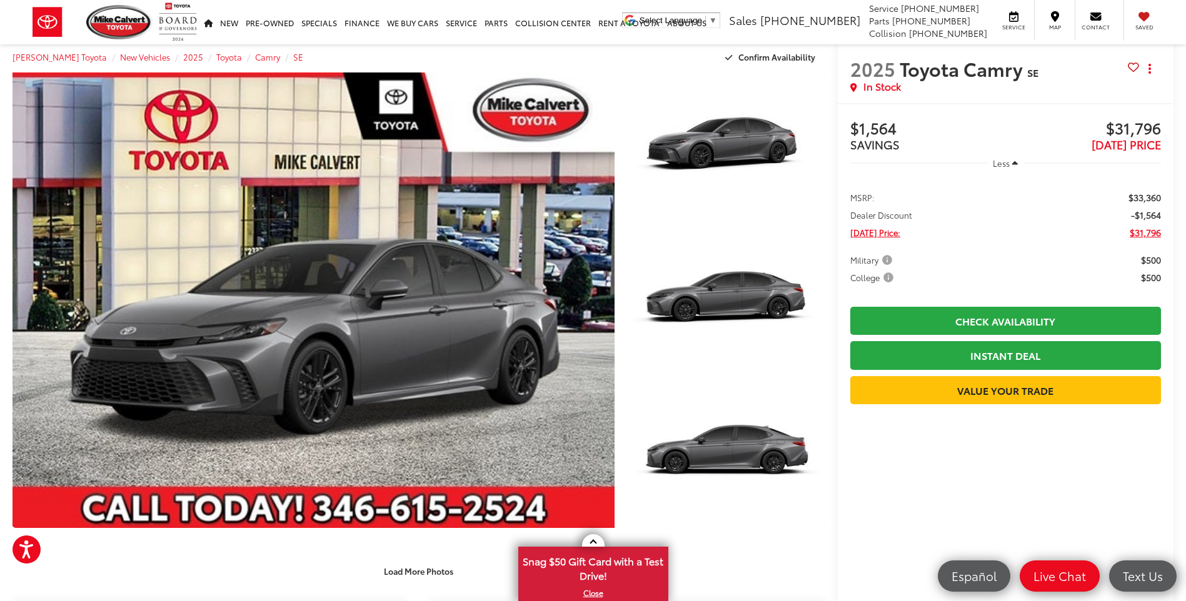
scroll to position [0, 0]
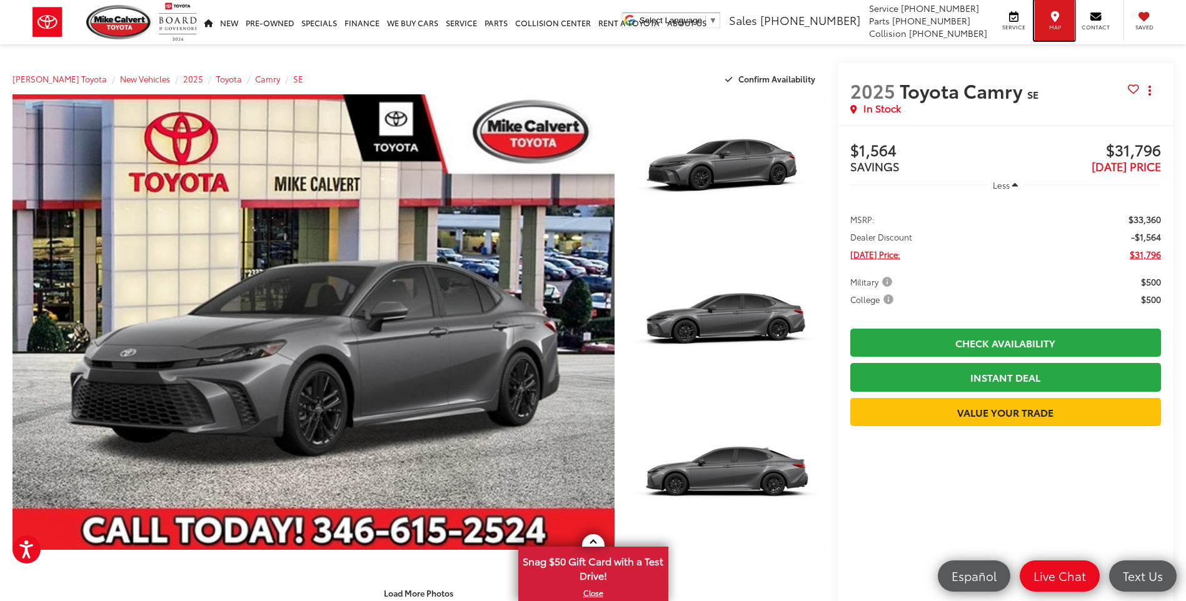
click at [1061, 19] on div "Map" at bounding box center [1054, 20] width 41 height 41
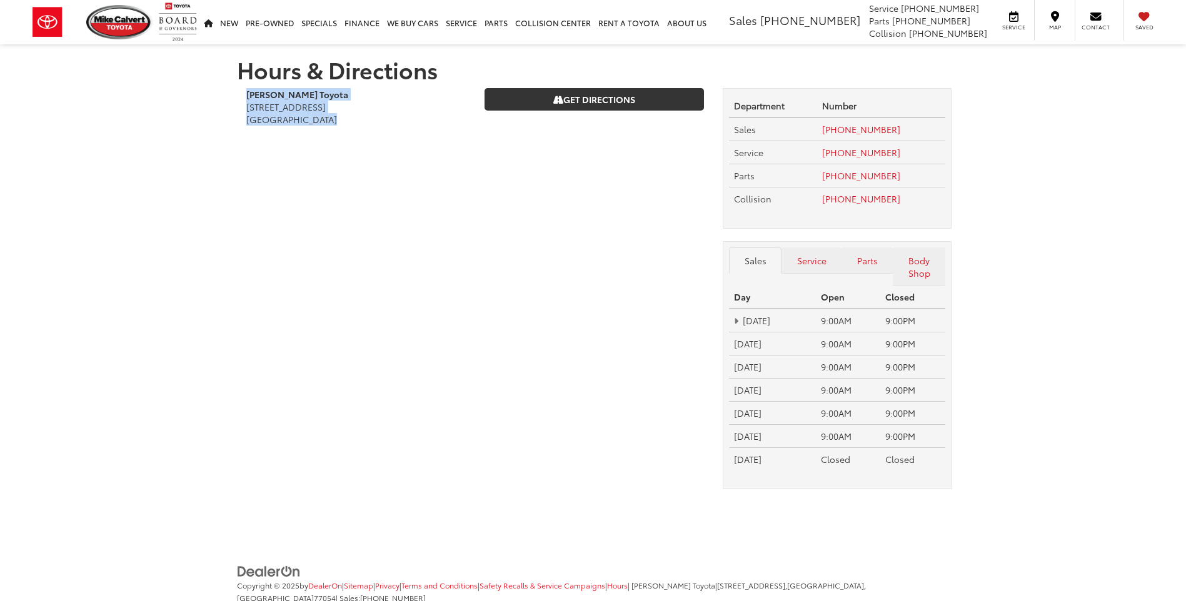
drag, startPoint x: 274, startPoint y: 107, endPoint x: 272, endPoint y: 99, distance: 7.7
click at [232, 87] on div "Hours & Directions [PERSON_NAME] Toyota [STREET_ADDRESS] [GEOGRAPHIC_DATA] Get …" at bounding box center [592, 277] width 731 height 467
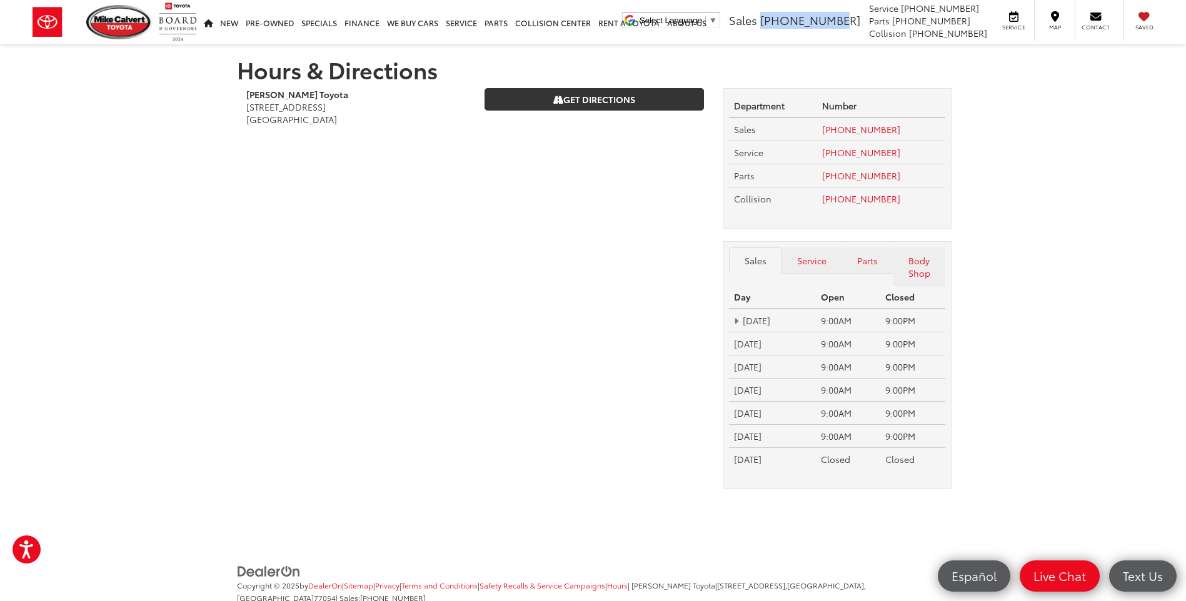
drag, startPoint x: 813, startPoint y: 22, endPoint x: 876, endPoint y: 32, distance: 63.9
click at [876, 32] on ul "Select Language ​ ▼ Sales [PHONE_NUMBER] Service [PHONE_NUMBER] Parts [PHONE_NU…" at bounding box center [893, 20] width 548 height 41
copy span "[PHONE_NUMBER]"
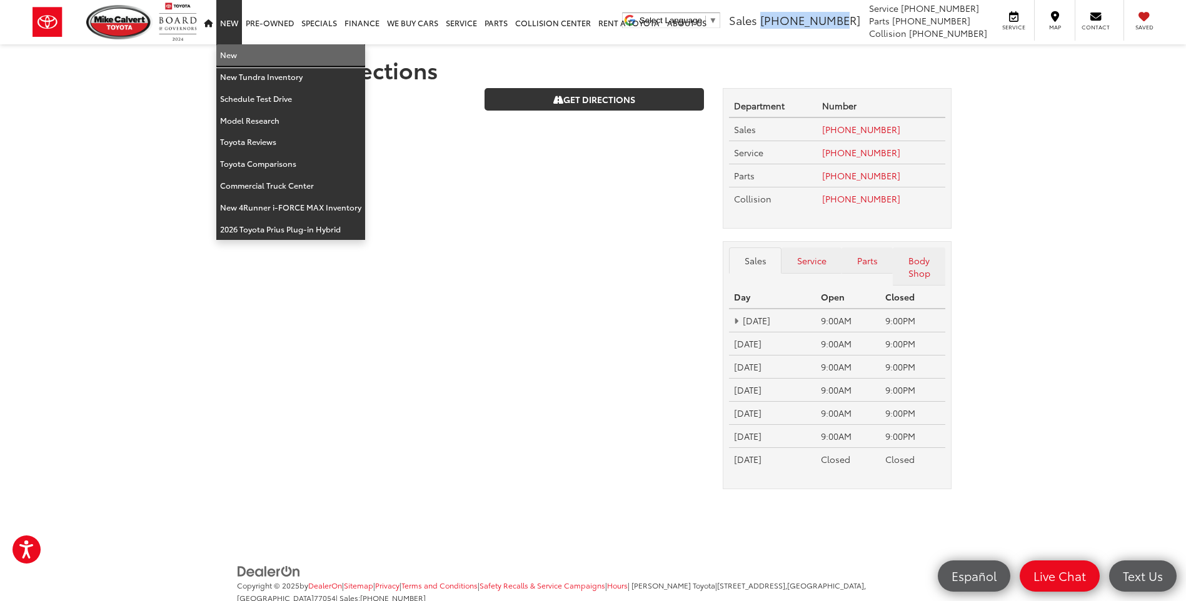
click at [234, 48] on link "New" at bounding box center [290, 55] width 149 height 22
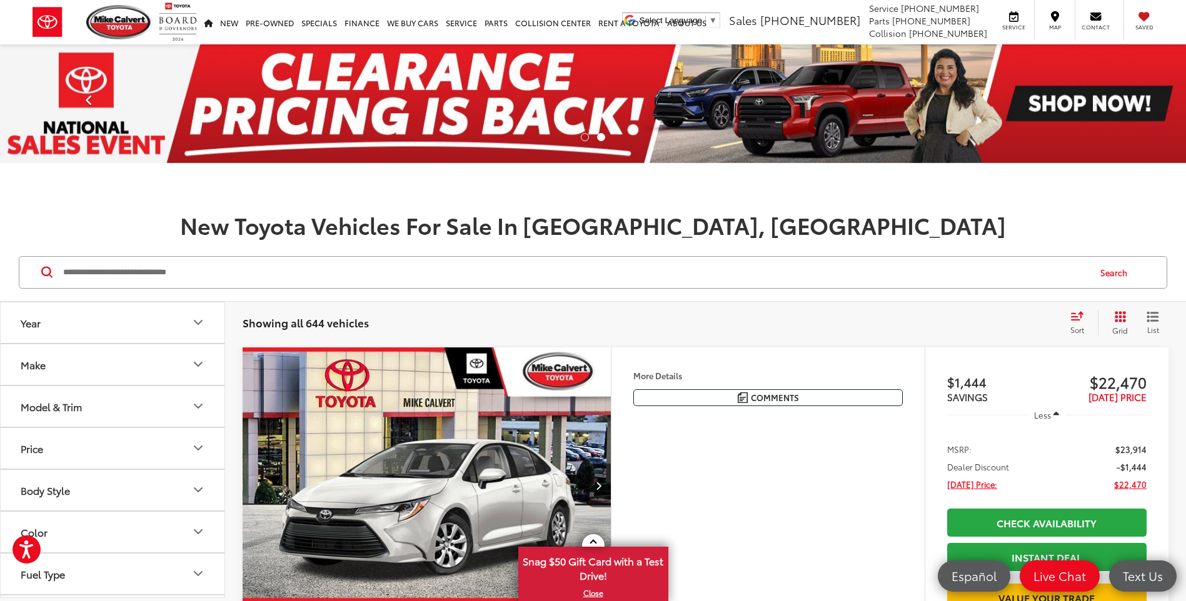
drag, startPoint x: 173, startPoint y: 225, endPoint x: 174, endPoint y: 150, distance: 75.0
click at [173, 225] on h1 "New Toyota Vehicles For Sale In [GEOGRAPHIC_DATA], [GEOGRAPHIC_DATA]" at bounding box center [593, 224] width 1186 height 25
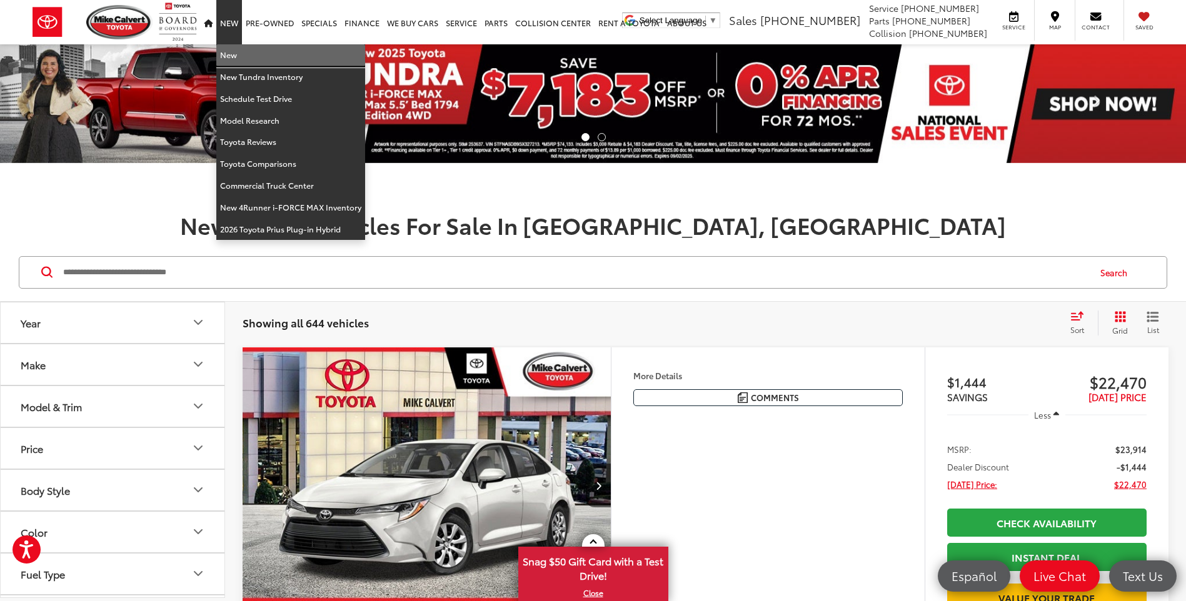
click at [230, 56] on link "New" at bounding box center [290, 55] width 149 height 22
